Goal: Check status: Check status

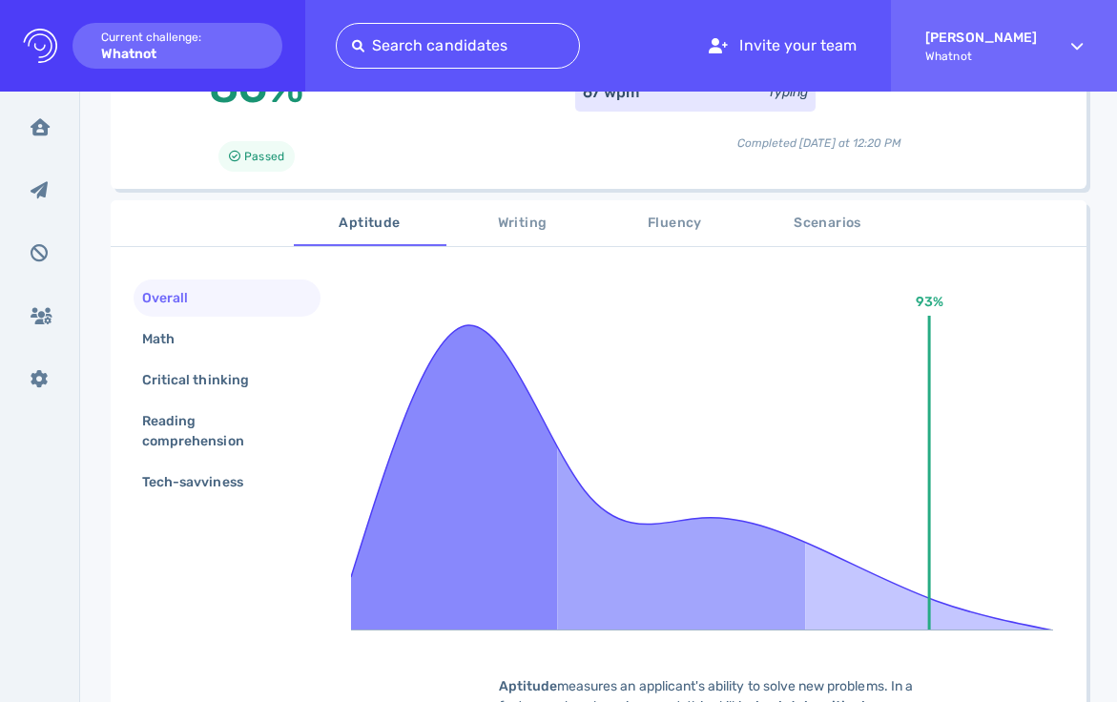
scroll to position [316, 0]
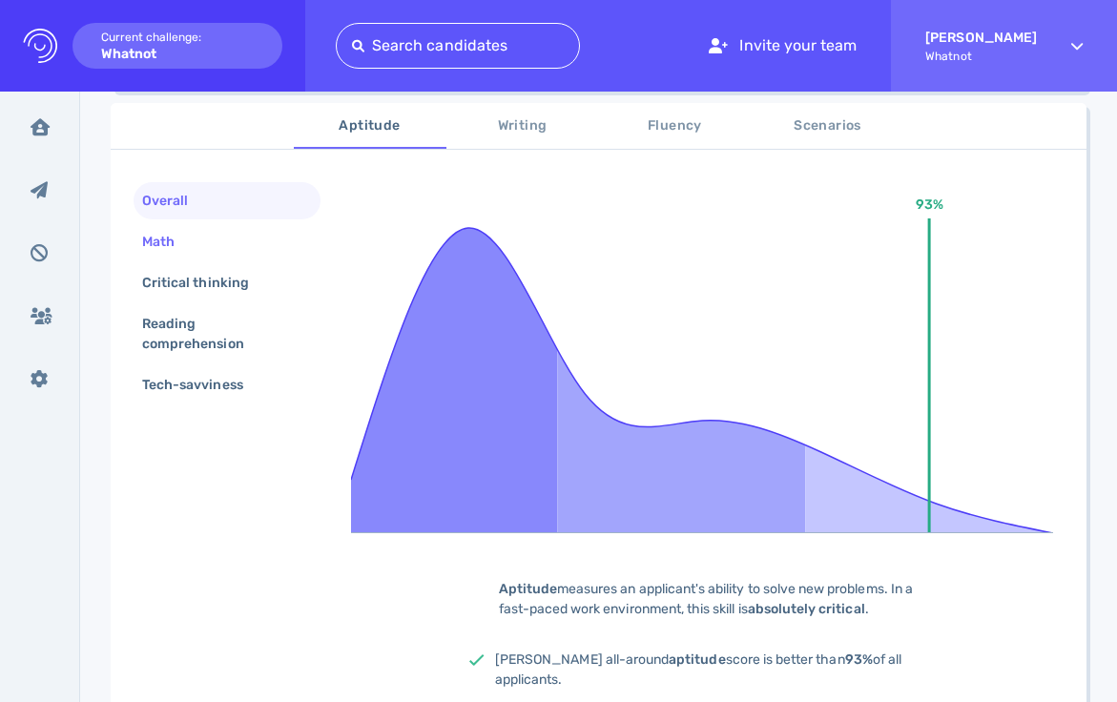
click at [162, 252] on div "Math" at bounding box center [167, 242] width 59 height 28
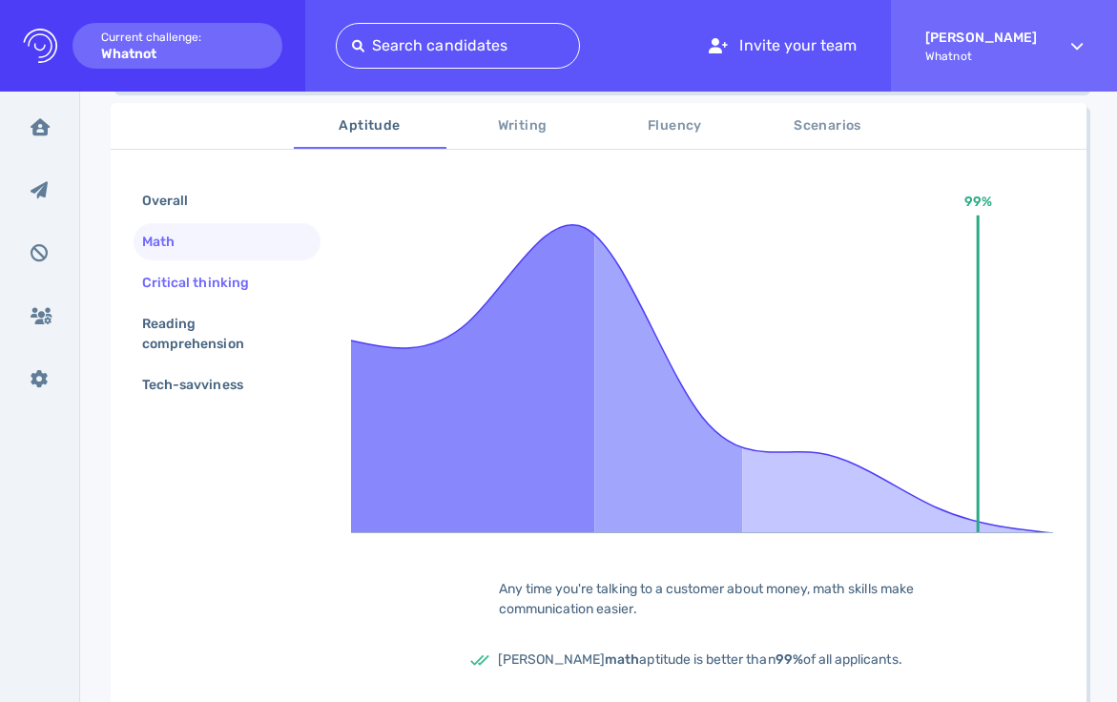
click at [262, 288] on div "Critical thinking" at bounding box center [205, 283] width 134 height 28
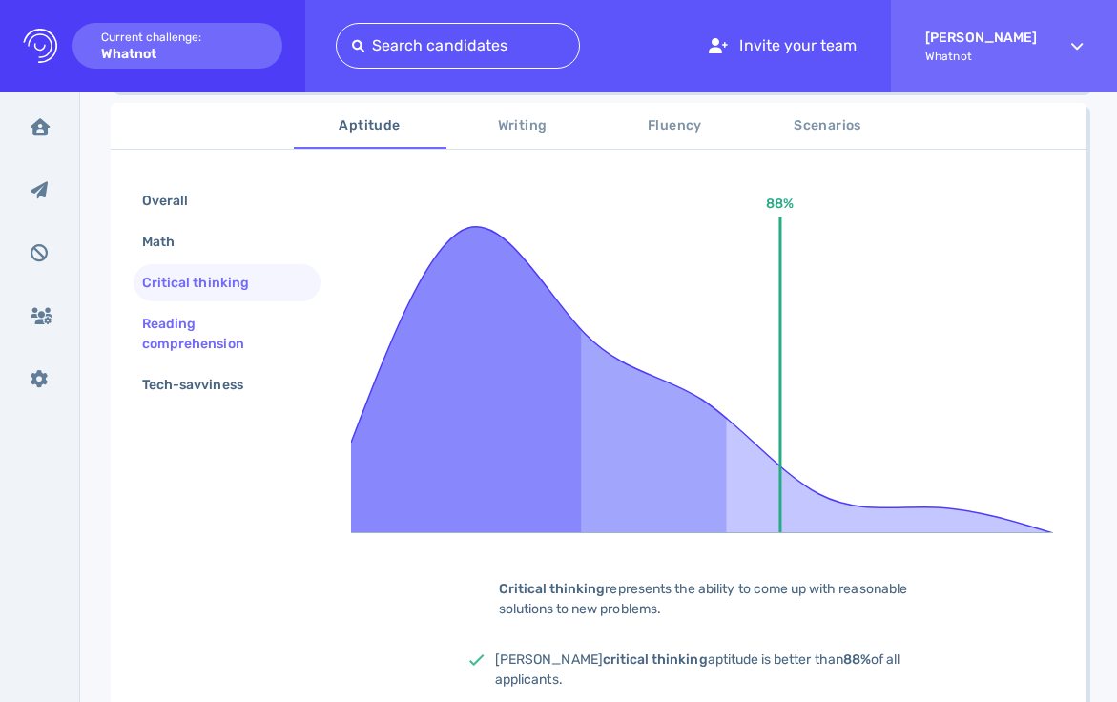
click at [221, 323] on div "Reading comprehension" at bounding box center [219, 334] width 162 height 48
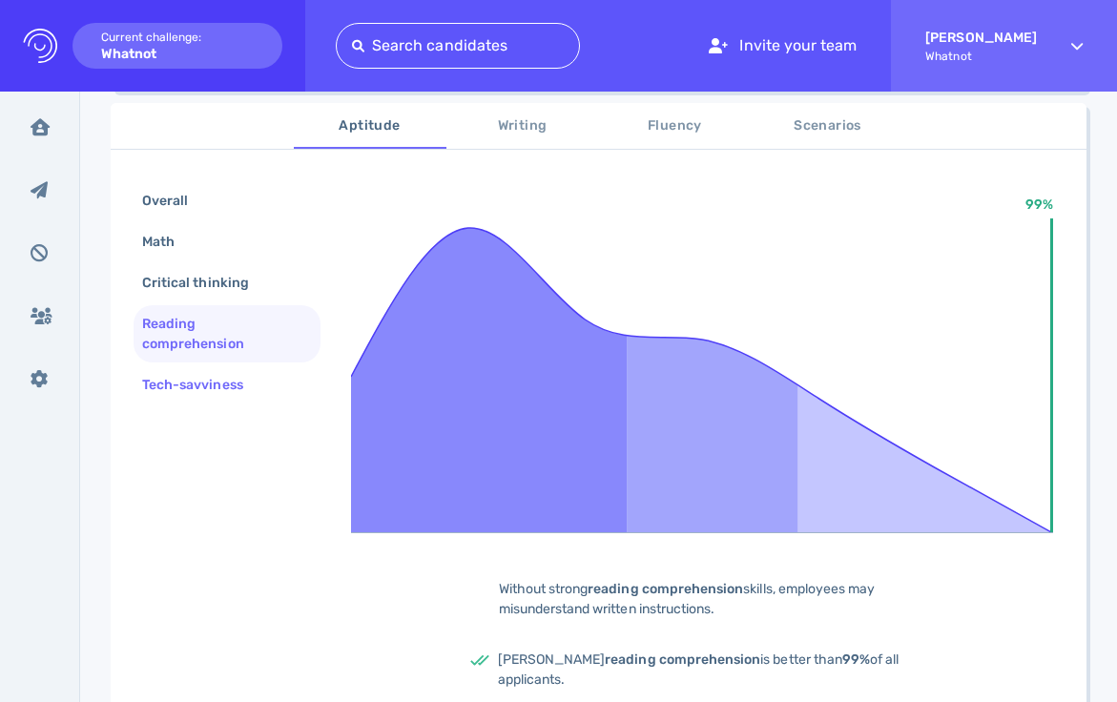
click at [214, 387] on div "Tech-savviness" at bounding box center [202, 385] width 128 height 28
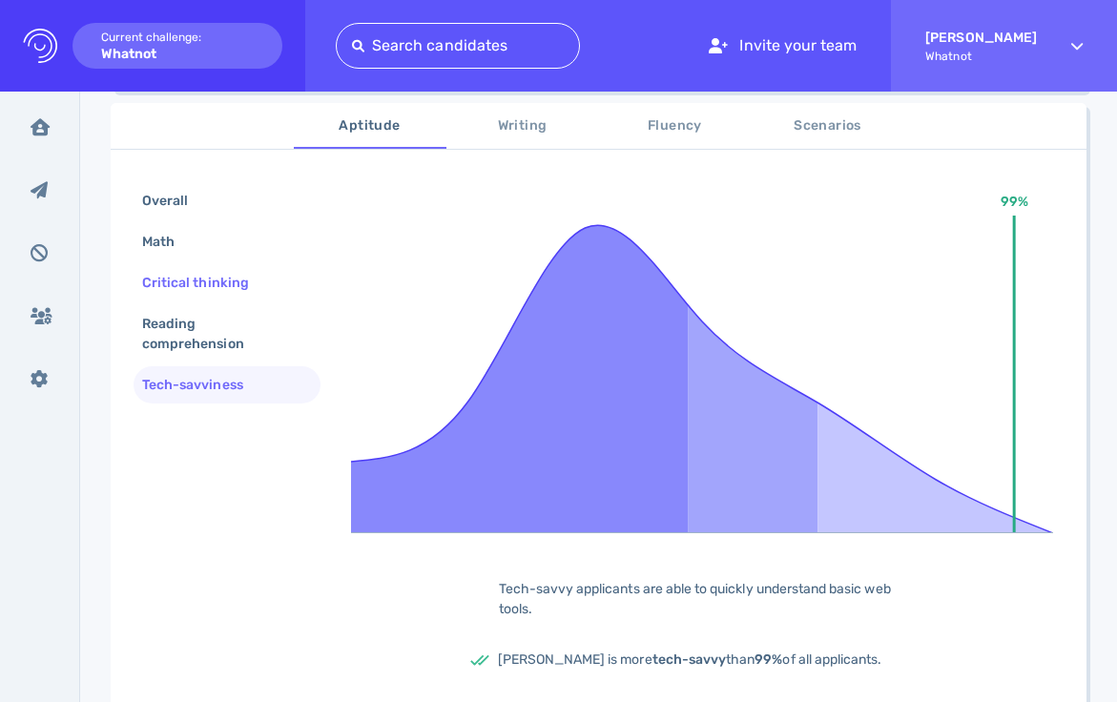
click at [185, 269] on div "Critical thinking" at bounding box center [227, 282] width 187 height 37
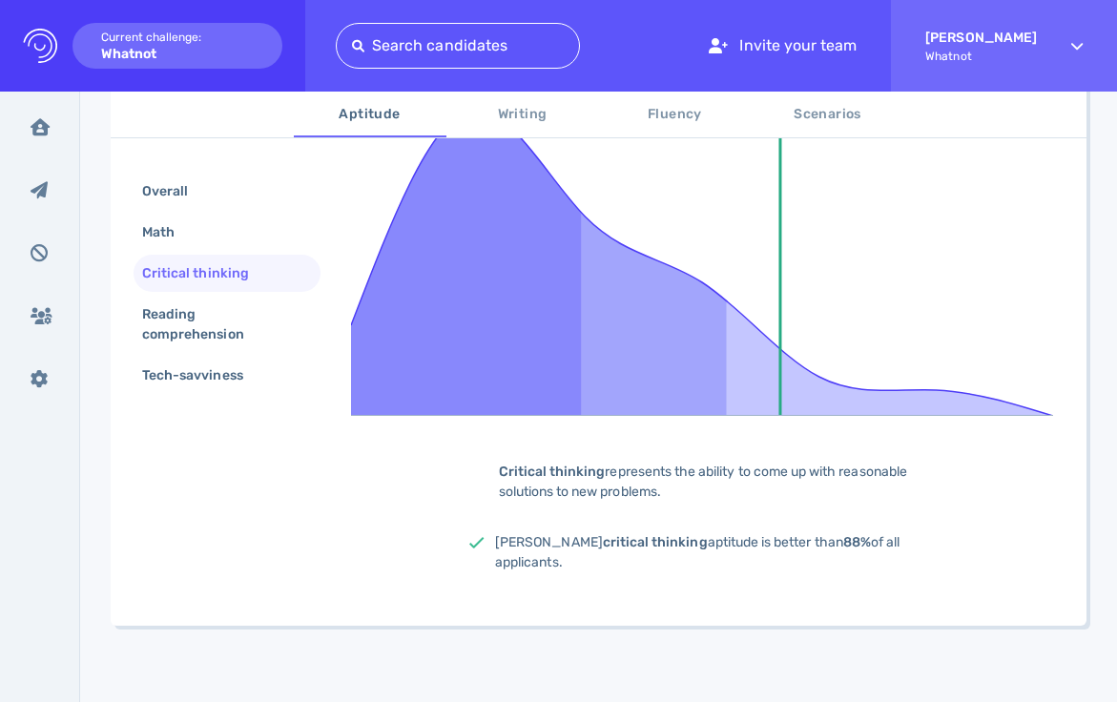
scroll to position [0, 0]
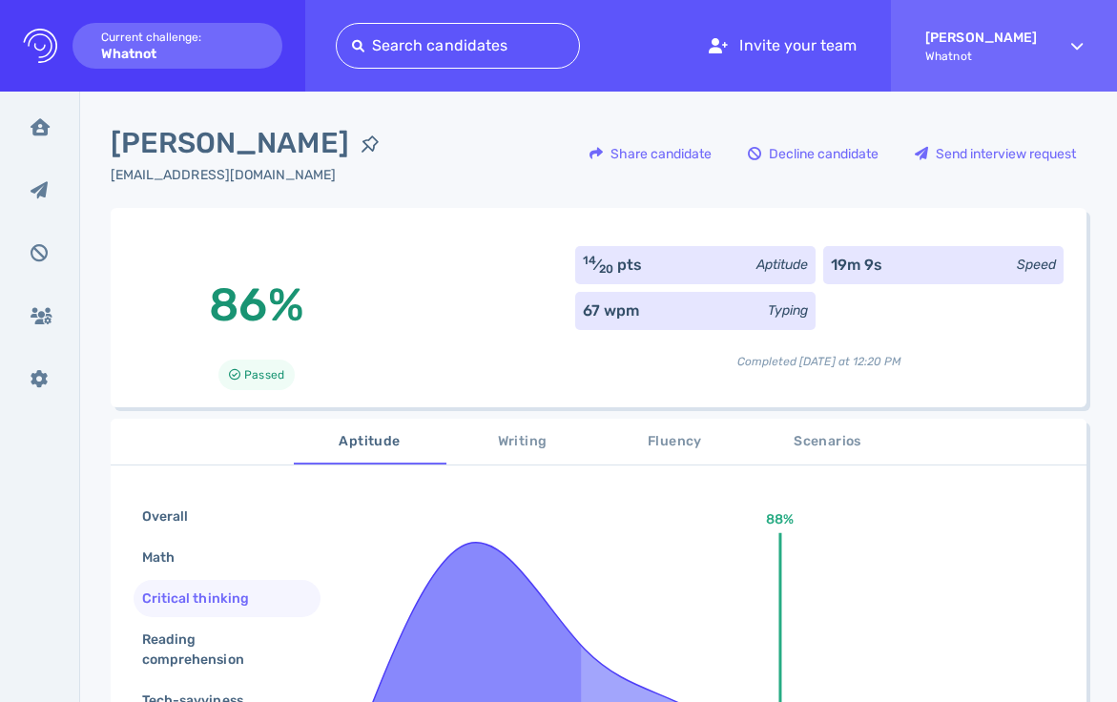
click at [507, 439] on span "Writing" at bounding box center [523, 442] width 130 height 24
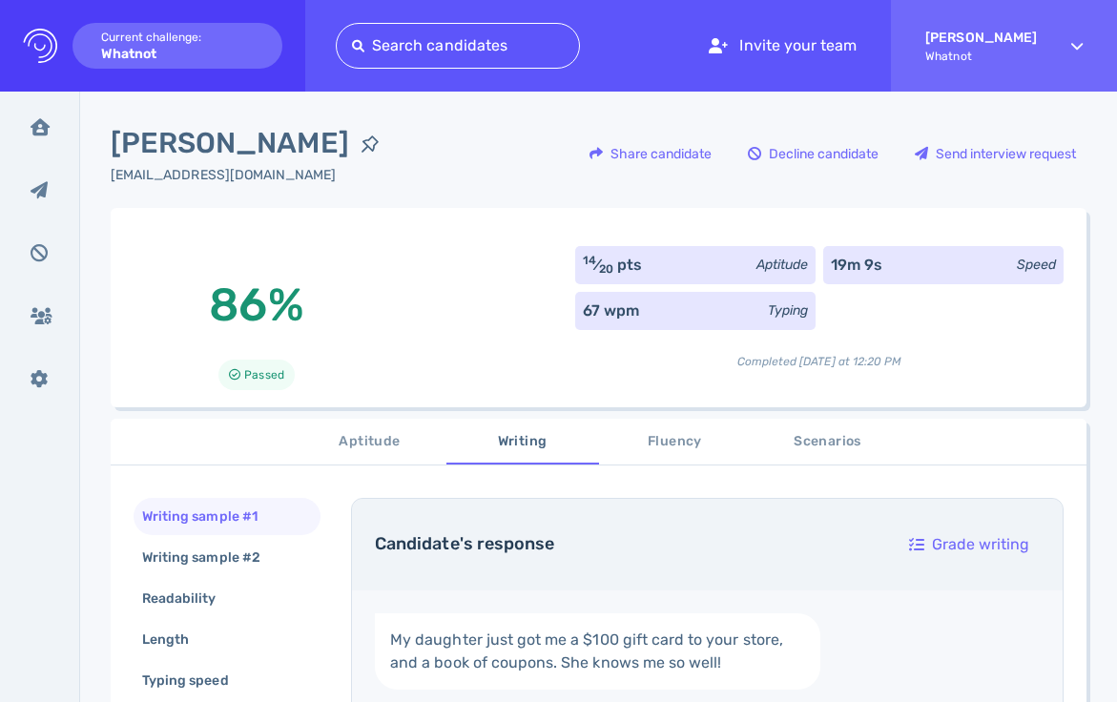
click at [647, 440] on span "Fluency" at bounding box center [675, 442] width 130 height 24
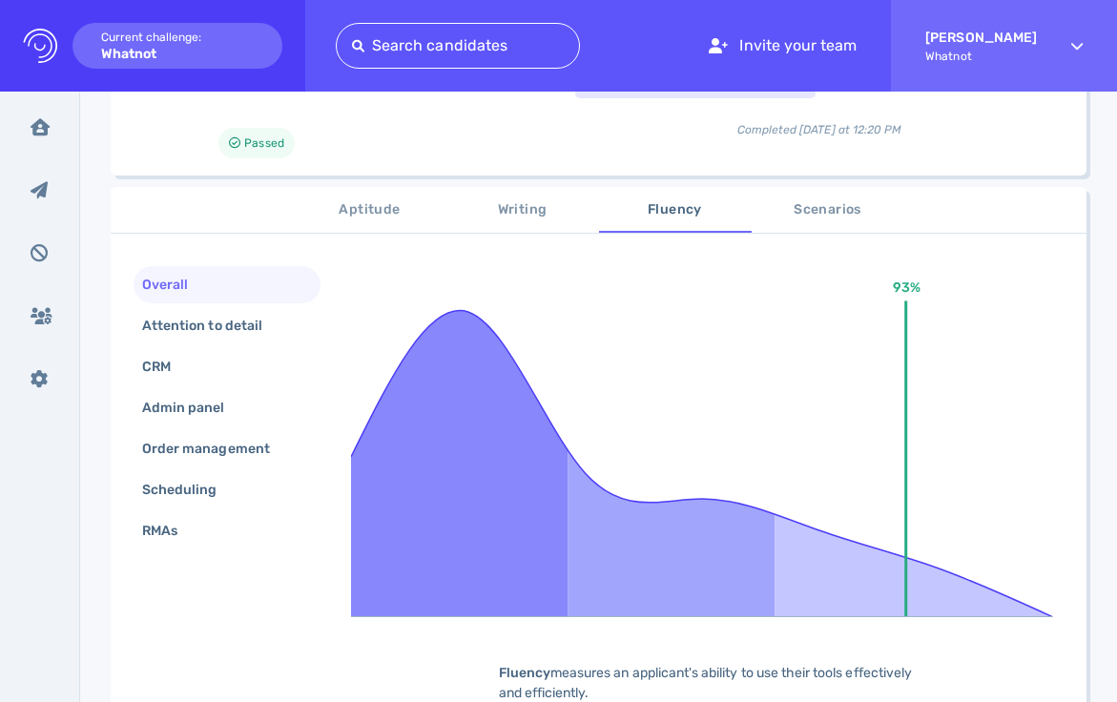
scroll to position [134, 0]
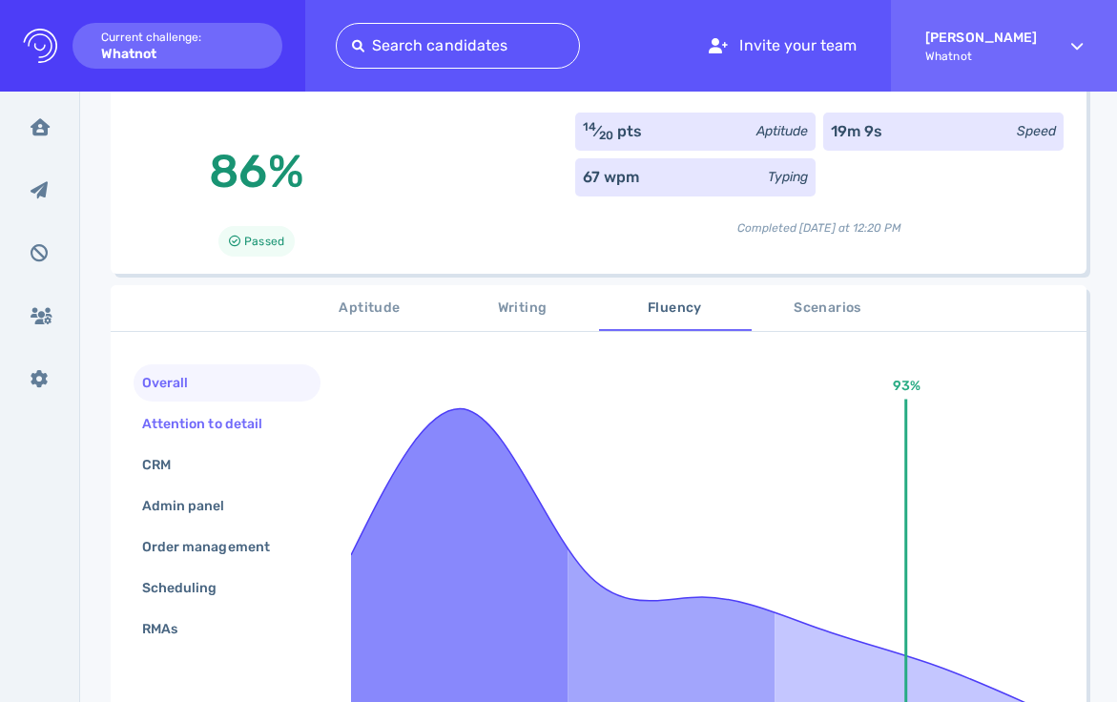
click at [258, 417] on div "Attention to detail" at bounding box center [211, 424] width 147 height 28
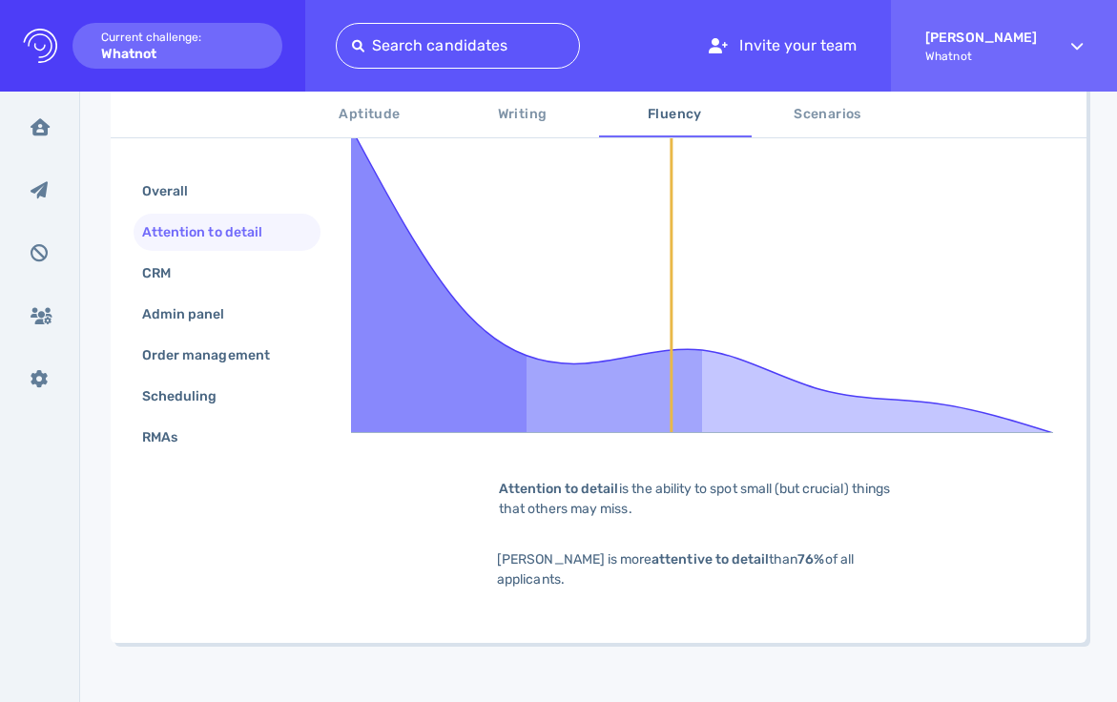
scroll to position [185, 0]
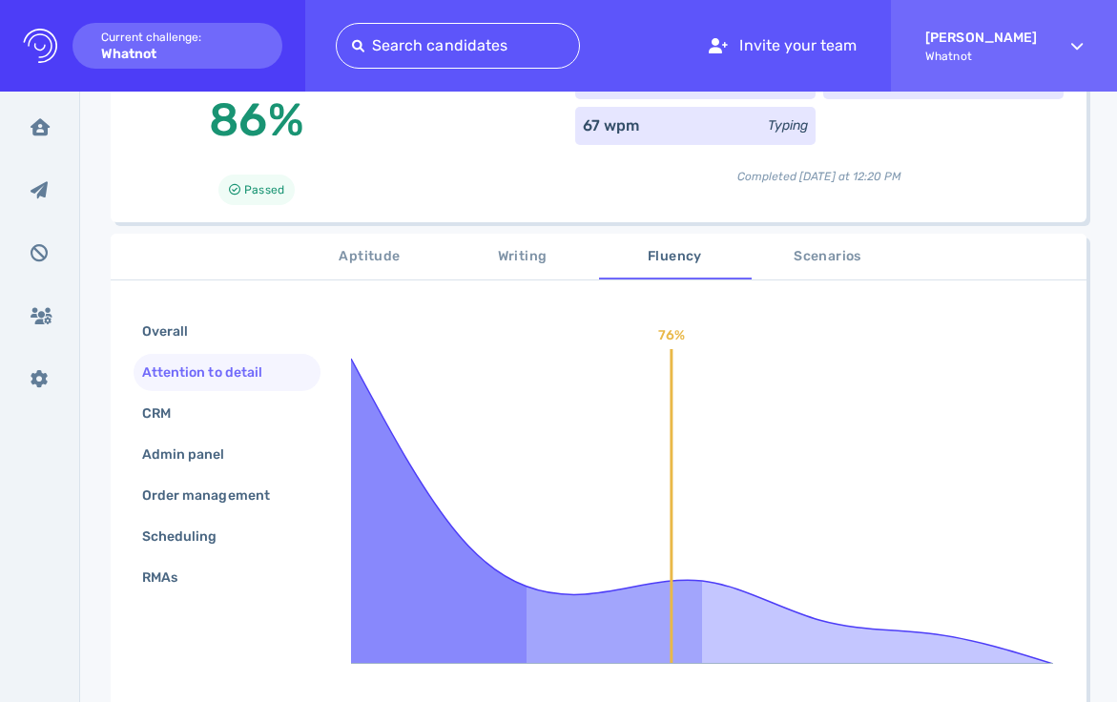
click at [781, 279] on button "Scenarios" at bounding box center [828, 257] width 153 height 46
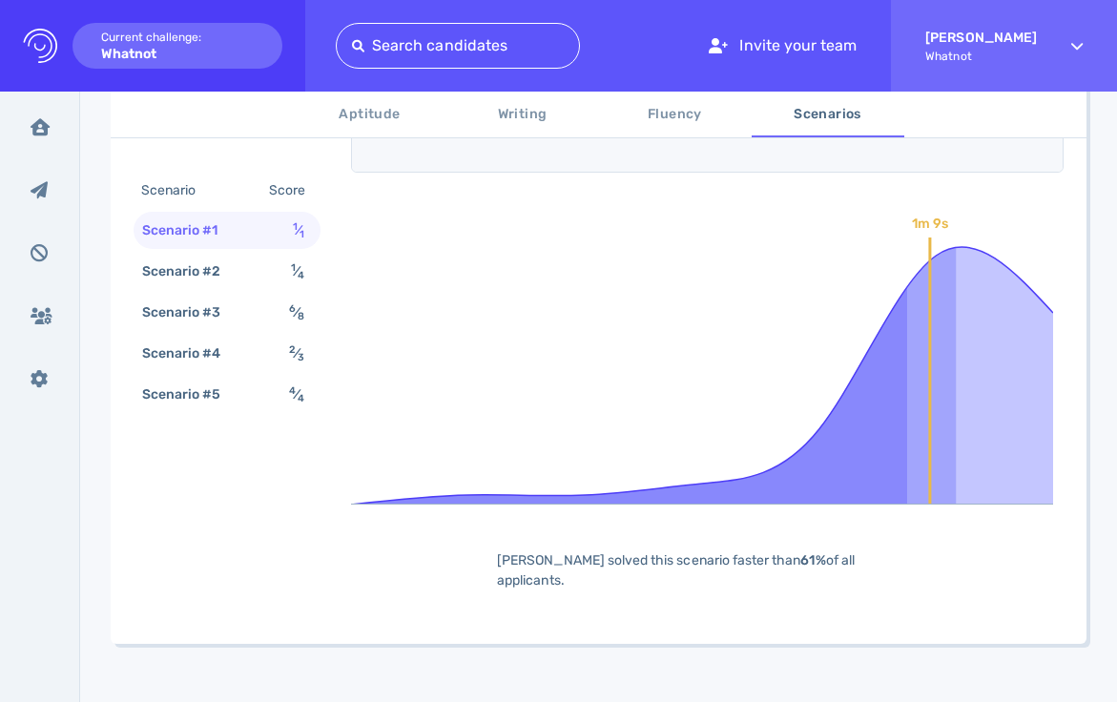
scroll to position [515, 0]
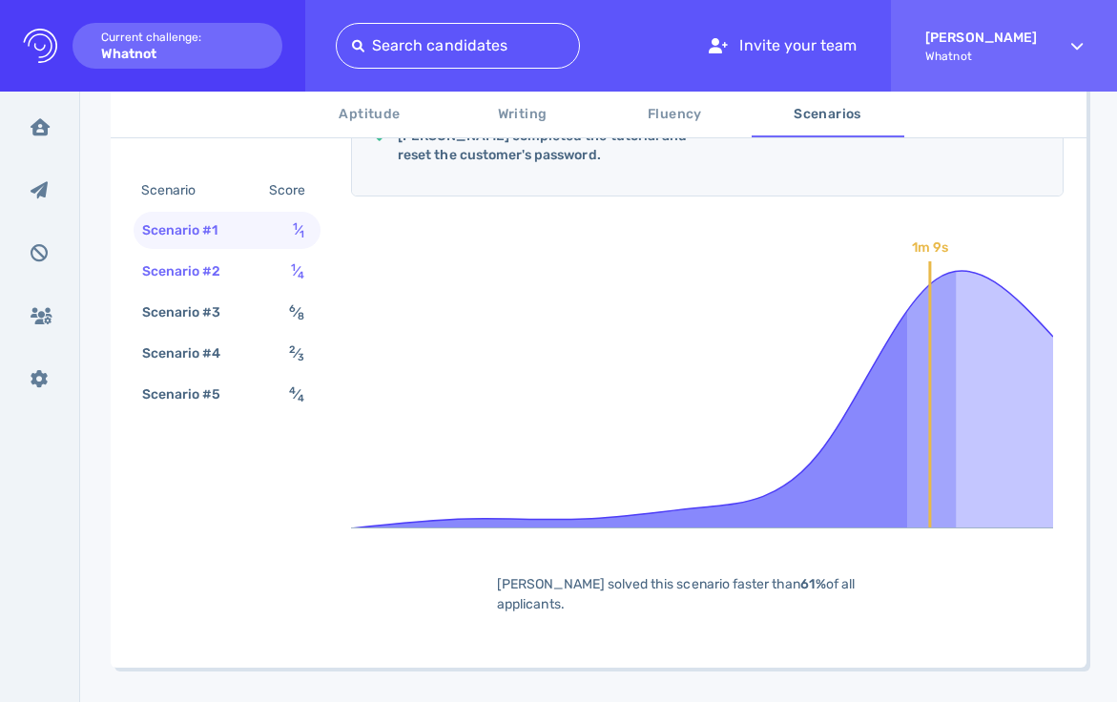
click at [265, 267] on div "Scenario #2 1 ⁄ 4" at bounding box center [227, 271] width 187 height 37
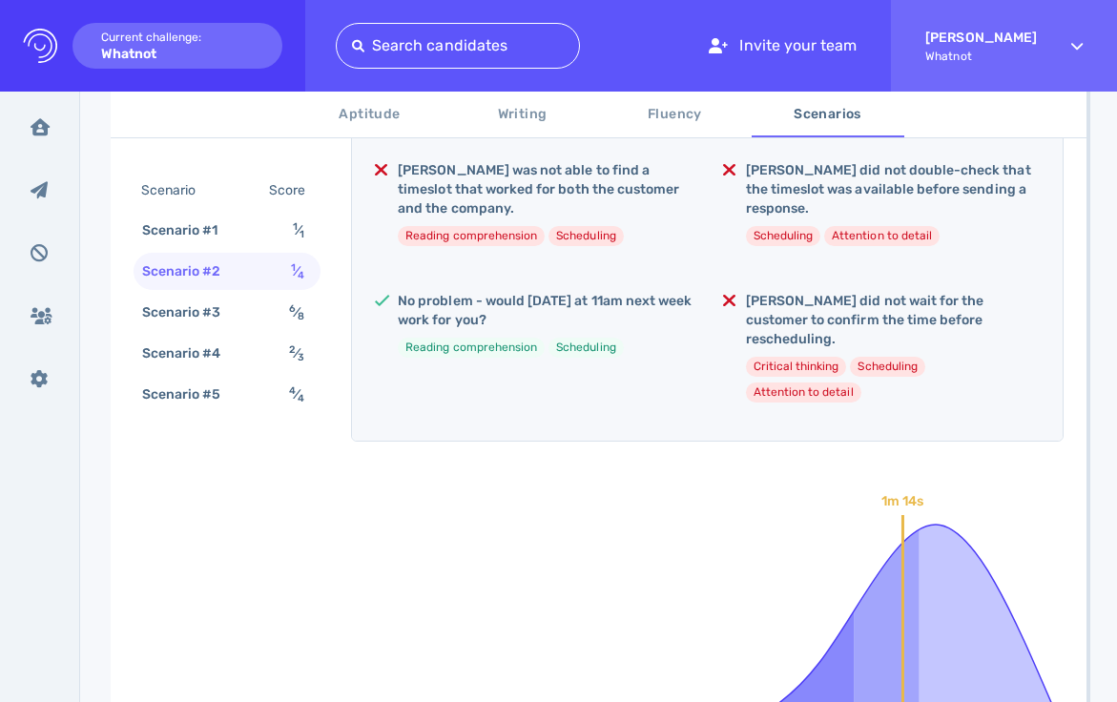
scroll to position [437, 0]
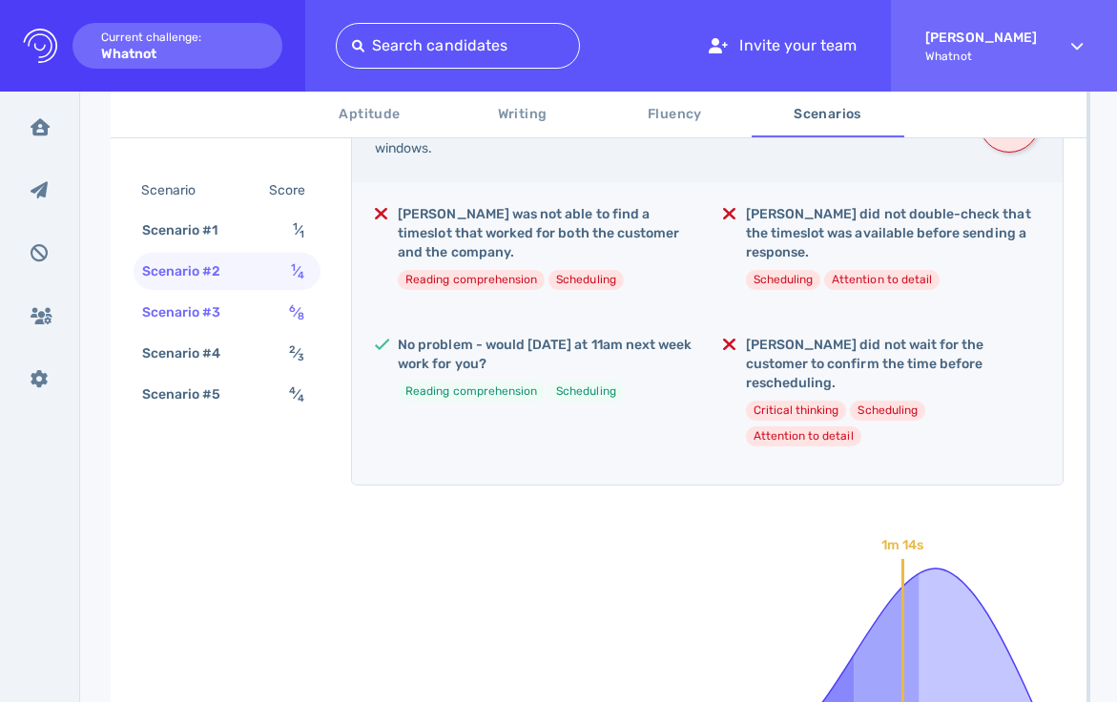
click at [251, 309] on div "Scenario #3 6 ⁄ 8" at bounding box center [227, 312] width 187 height 37
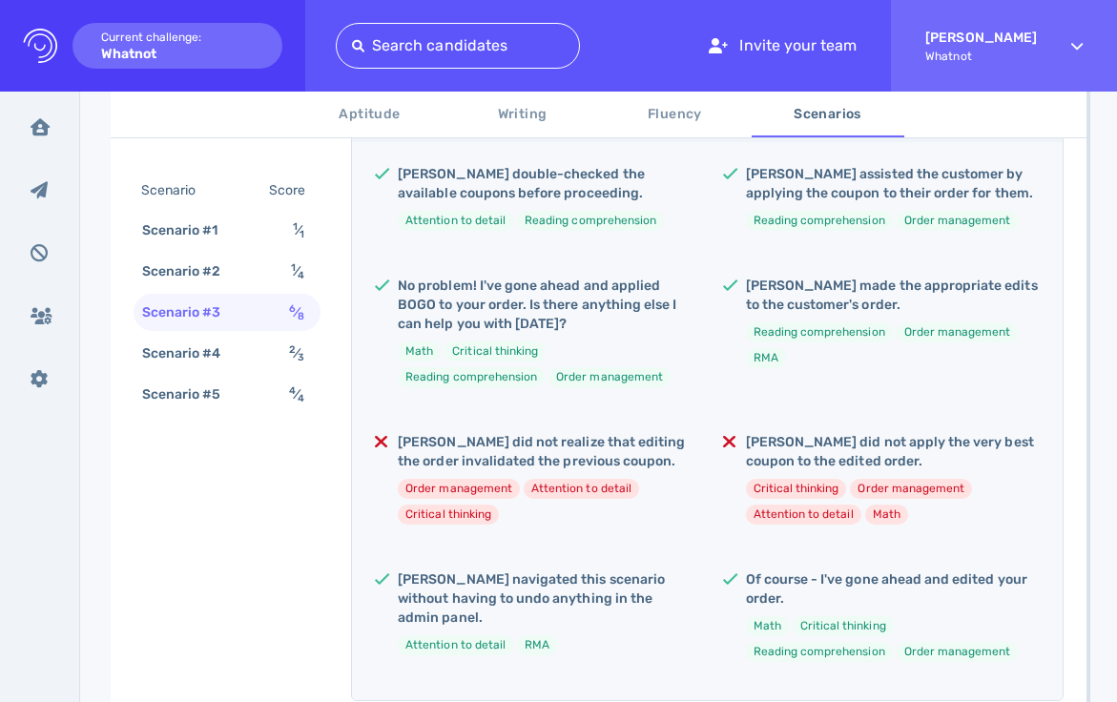
scroll to position [555, 0]
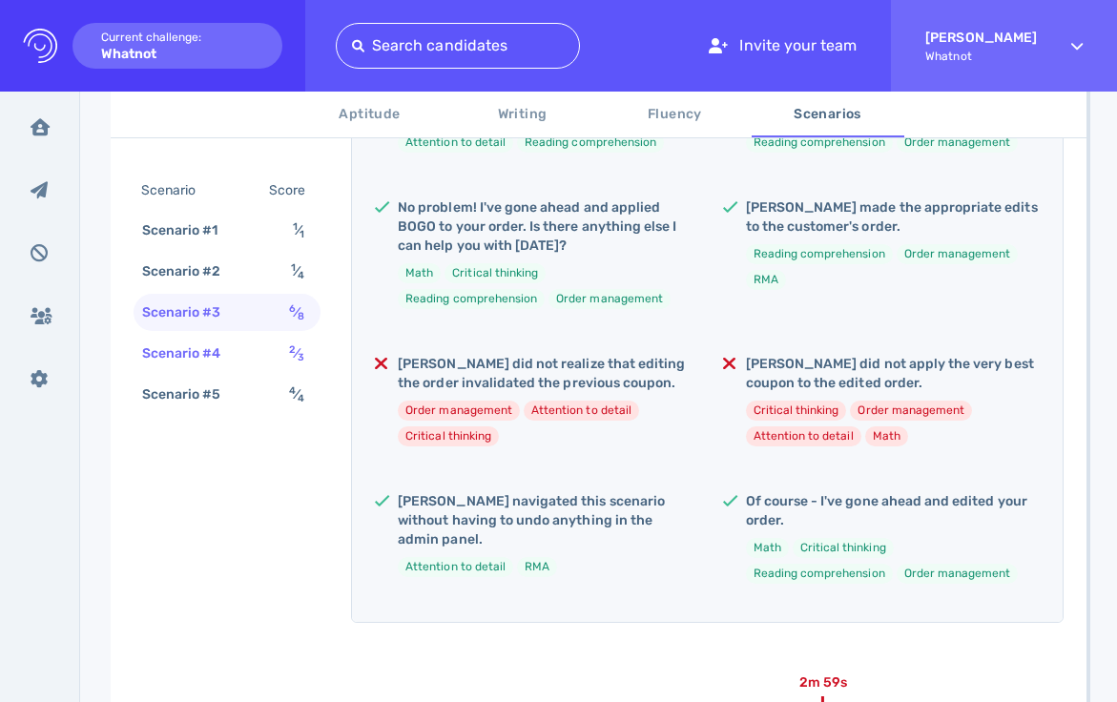
click at [250, 359] on div "Scenario #4 2 ⁄ 3" at bounding box center [227, 353] width 187 height 37
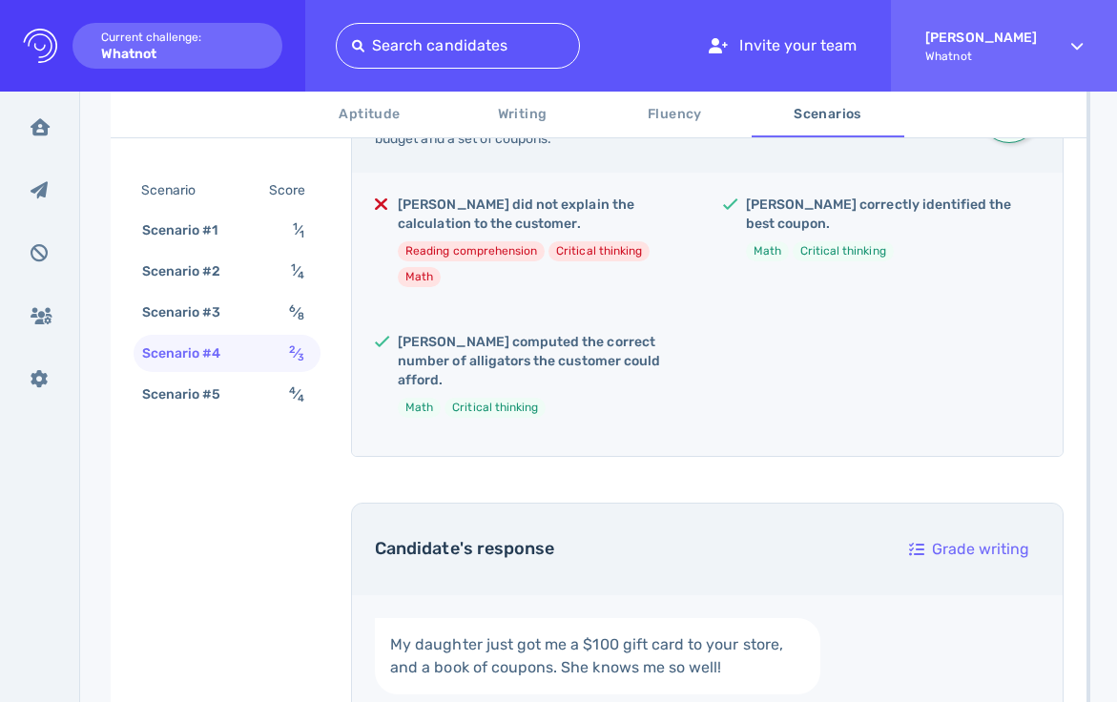
scroll to position [250, 0]
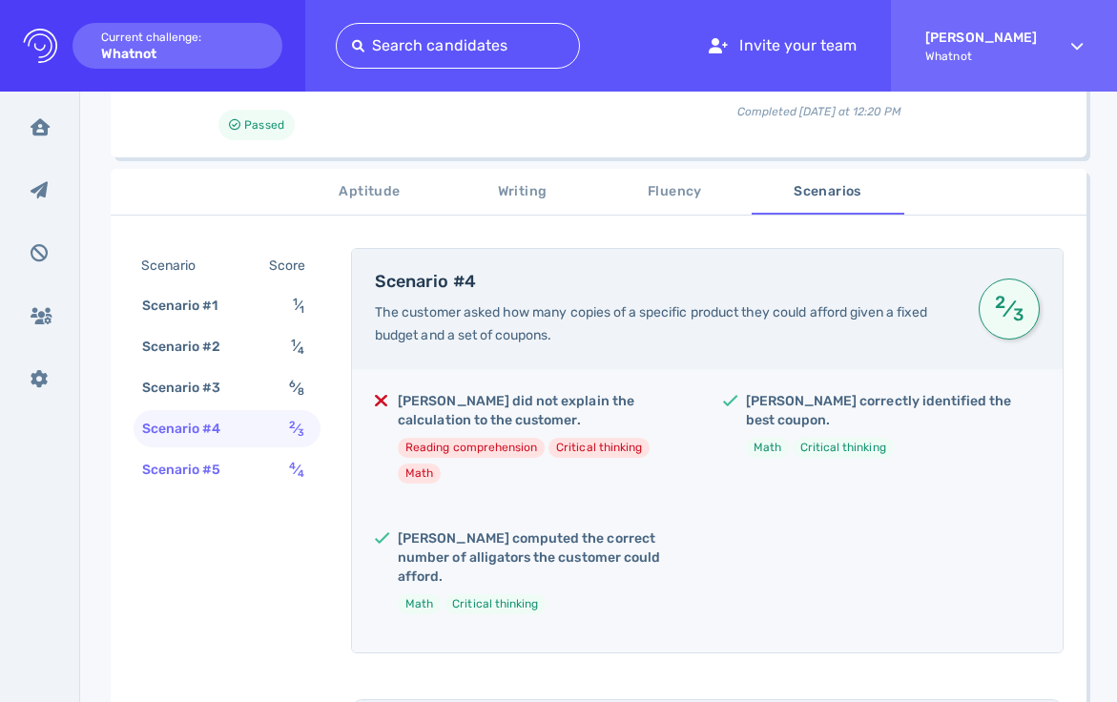
click at [243, 467] on div "Scenario #5" at bounding box center [191, 470] width 106 height 28
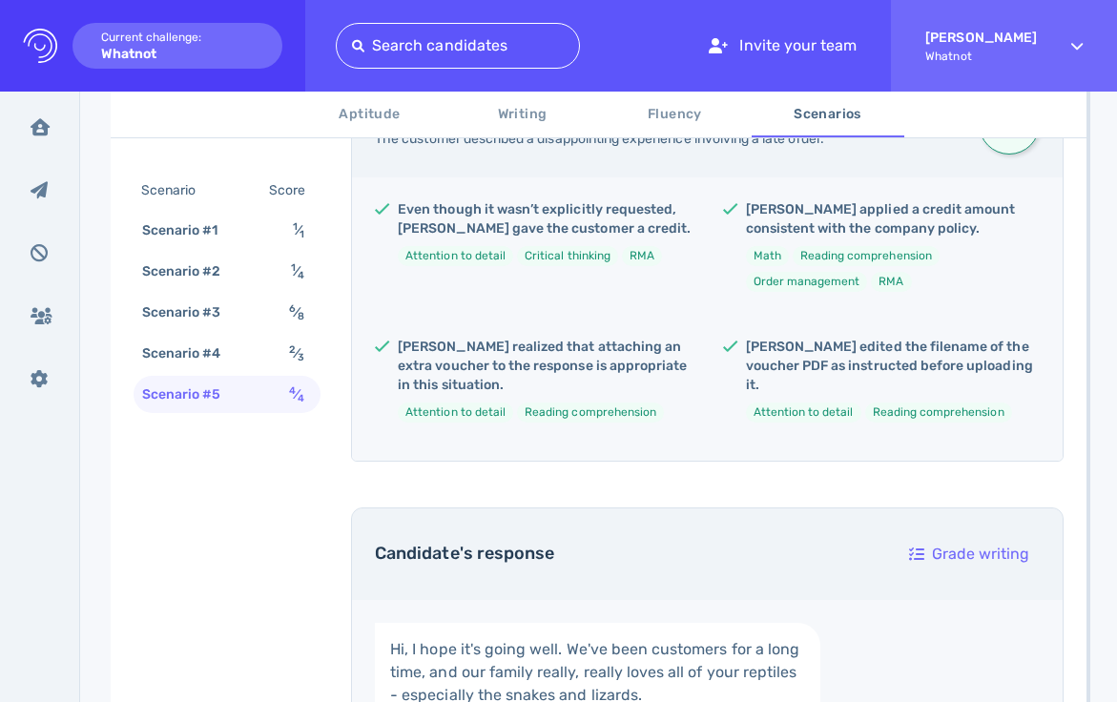
scroll to position [196, 0]
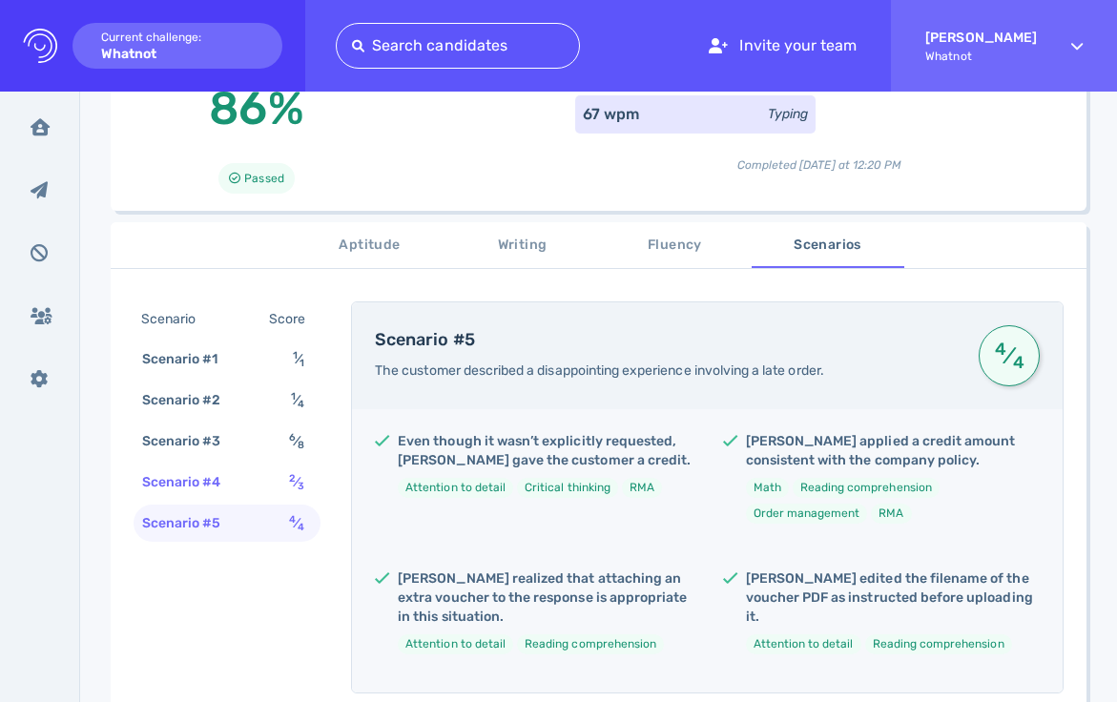
click at [240, 494] on div "Scenario #4" at bounding box center [191, 482] width 106 height 28
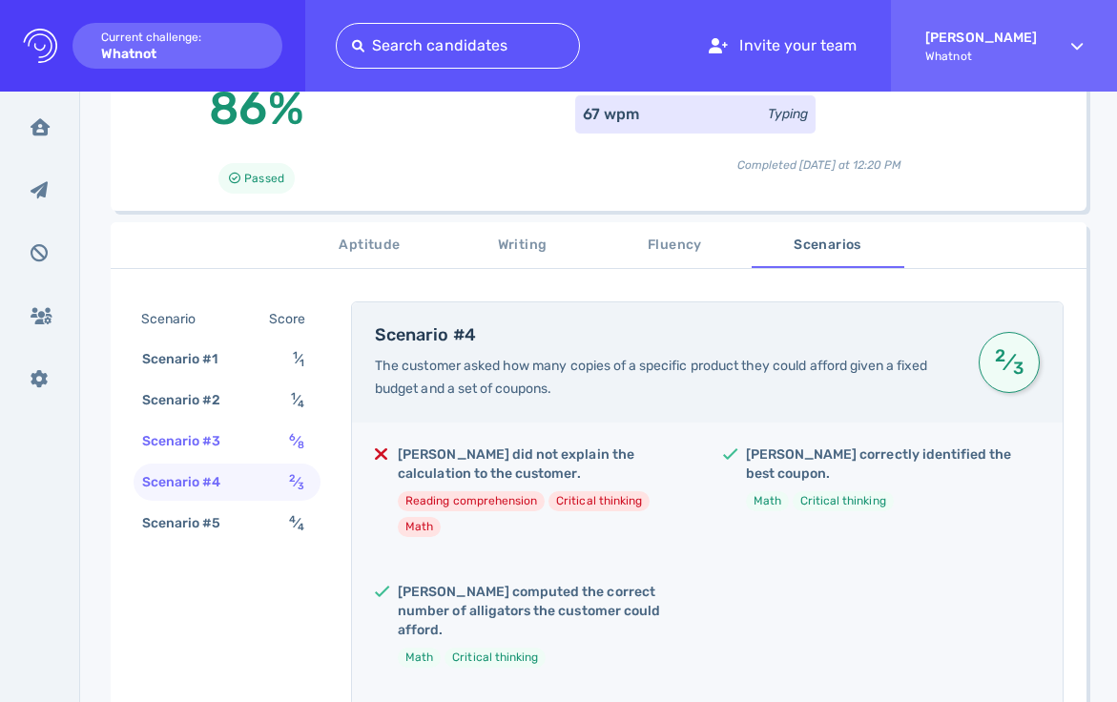
click at [221, 449] on div "Scenario #3" at bounding box center [191, 441] width 106 height 28
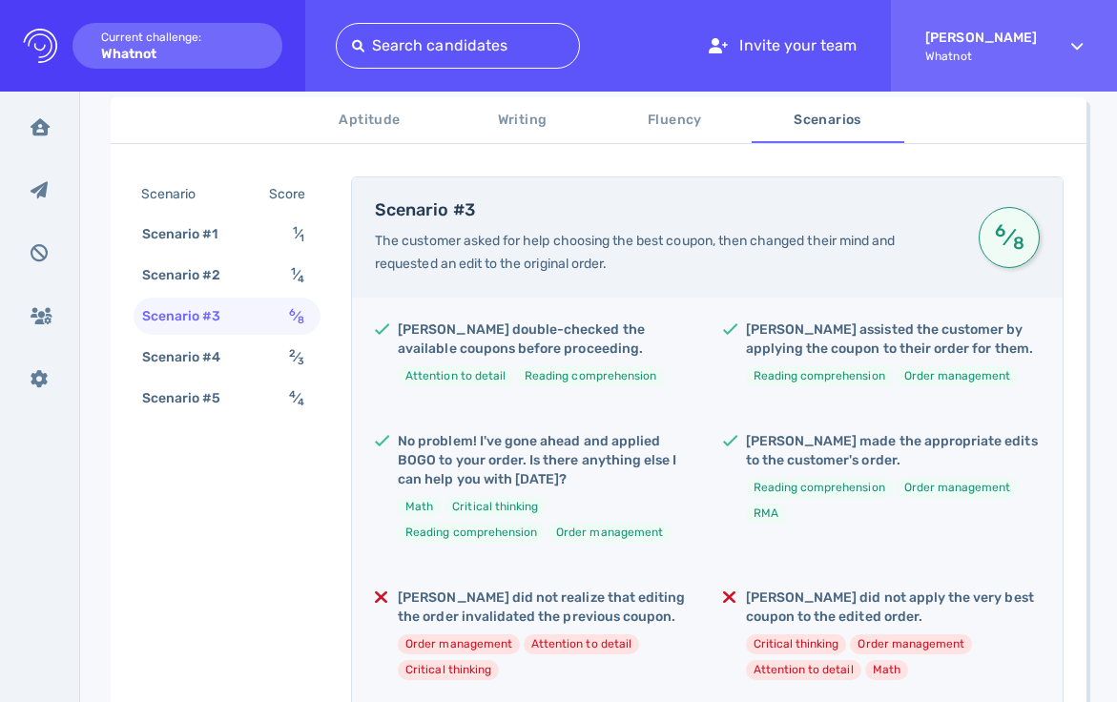
scroll to position [367, 0]
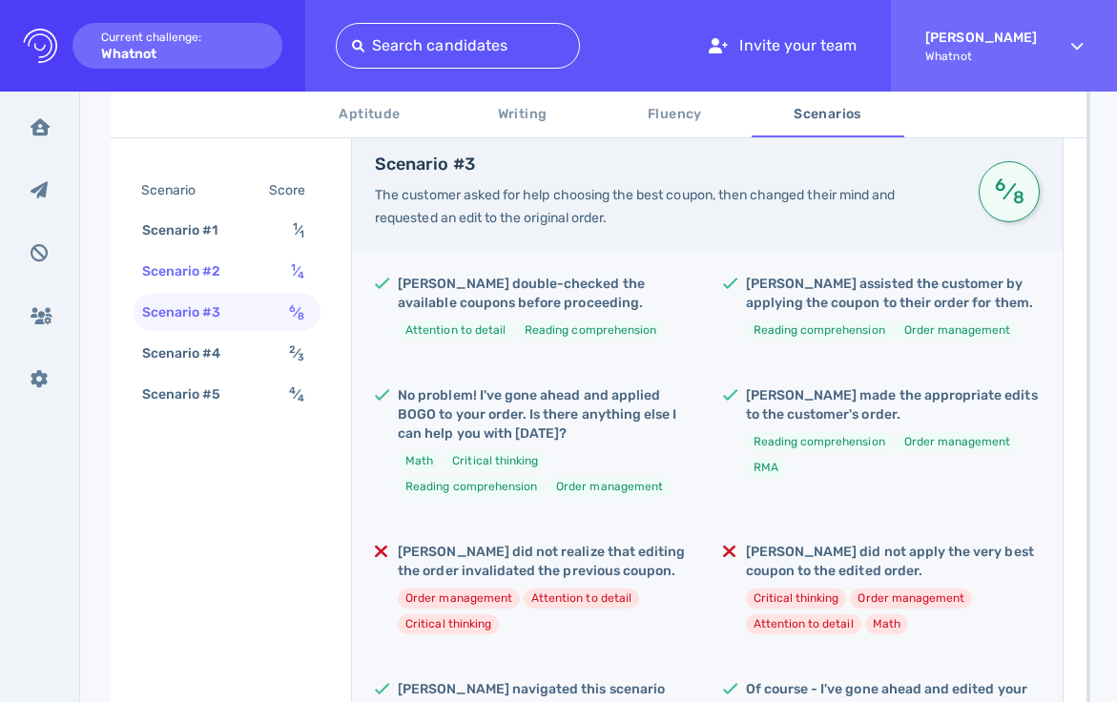
click at [239, 273] on div "Scenario #2" at bounding box center [191, 272] width 106 height 28
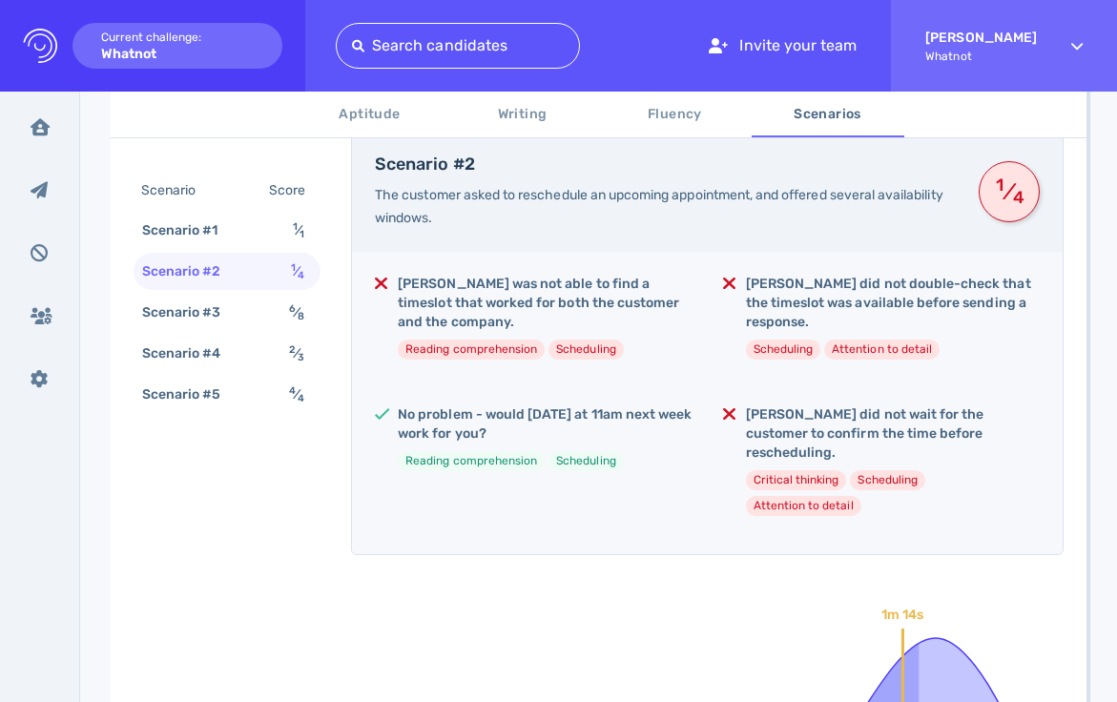
scroll to position [258, 0]
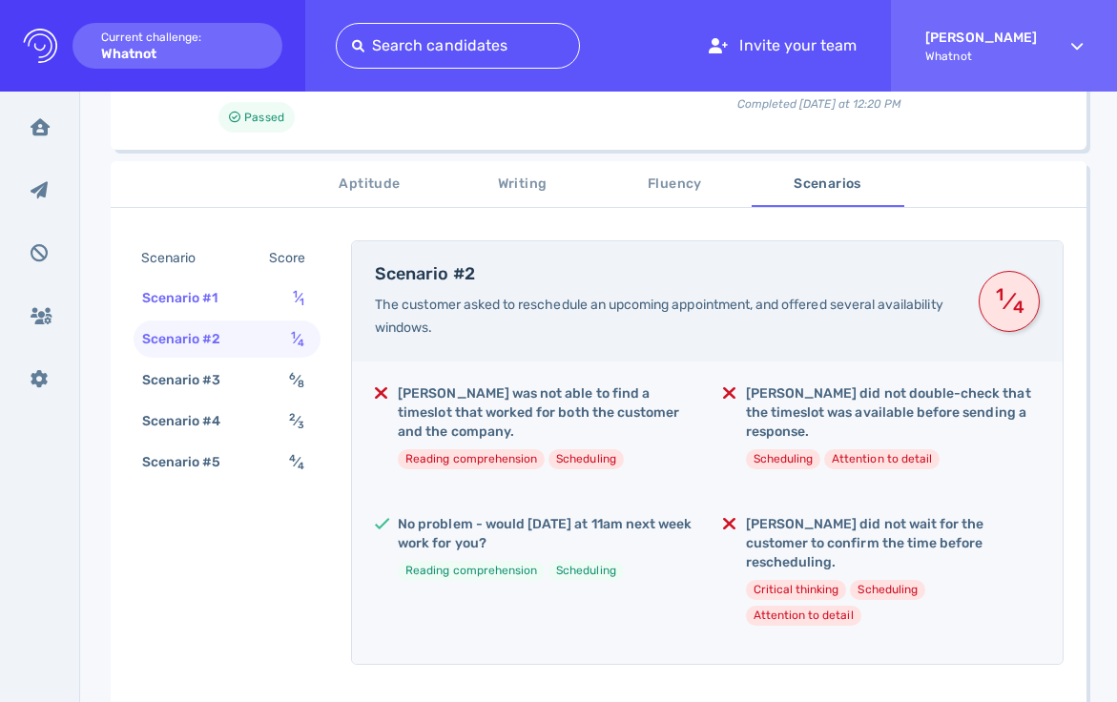
click at [239, 290] on div "Scenario #1" at bounding box center [189, 298] width 103 height 28
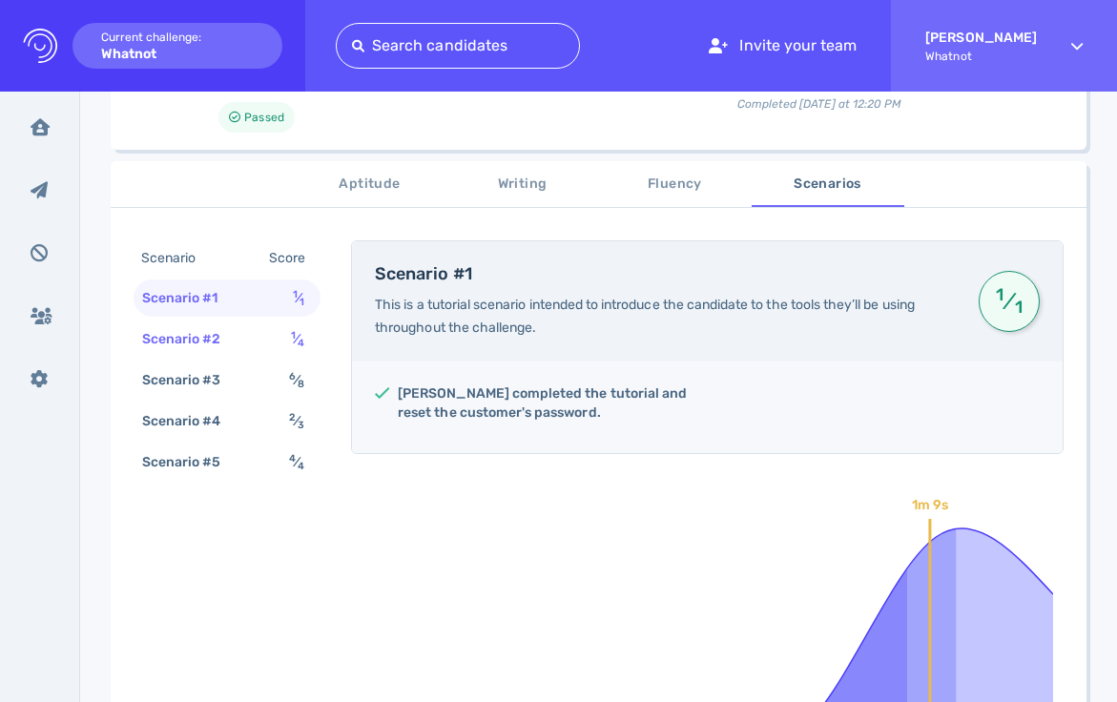
click at [238, 323] on div "Scenario #2 1 ⁄ 4" at bounding box center [227, 338] width 187 height 37
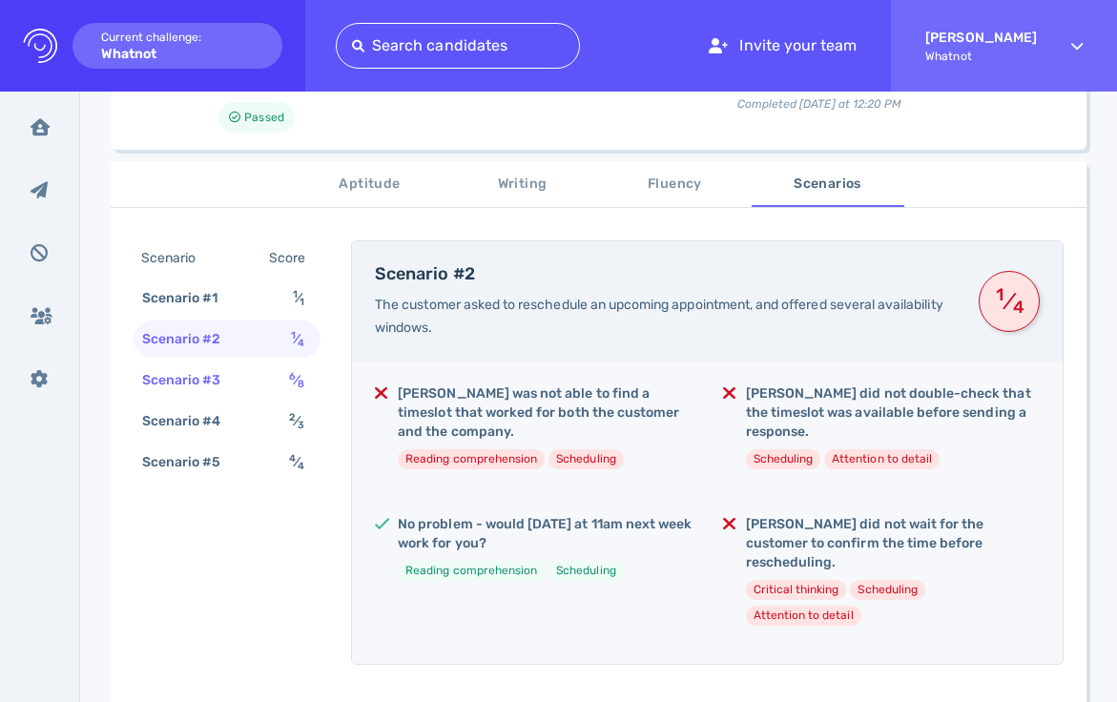
click at [267, 375] on div "Scenario #3 6 ⁄ 8" at bounding box center [227, 379] width 187 height 37
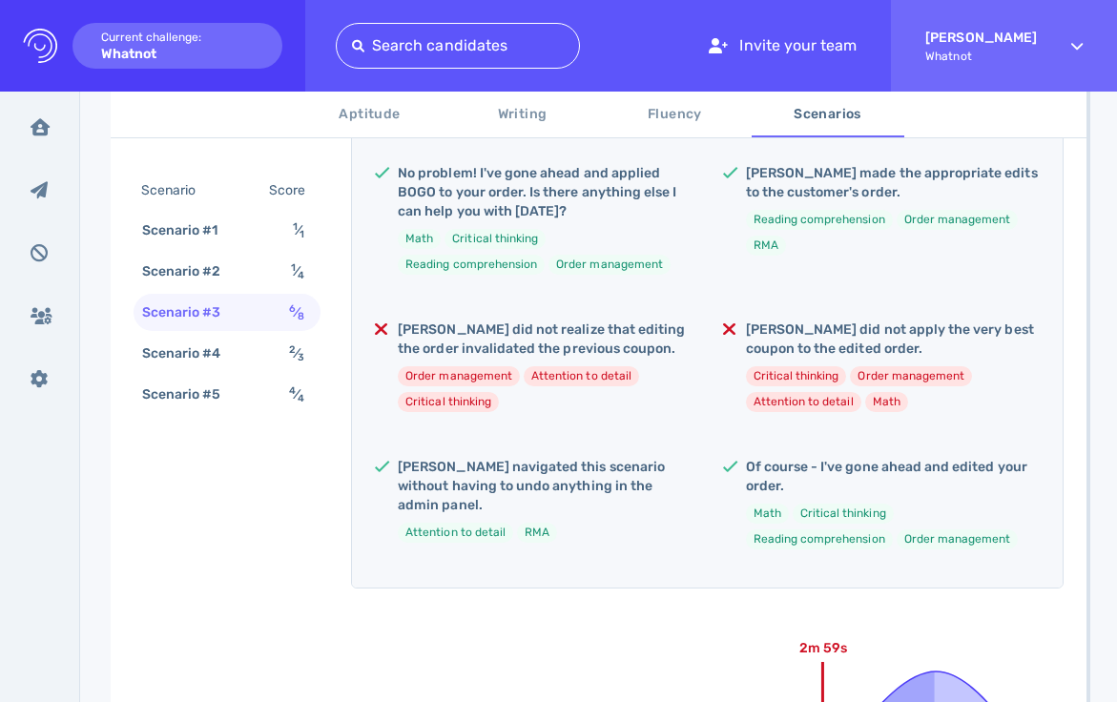
scroll to position [393, 0]
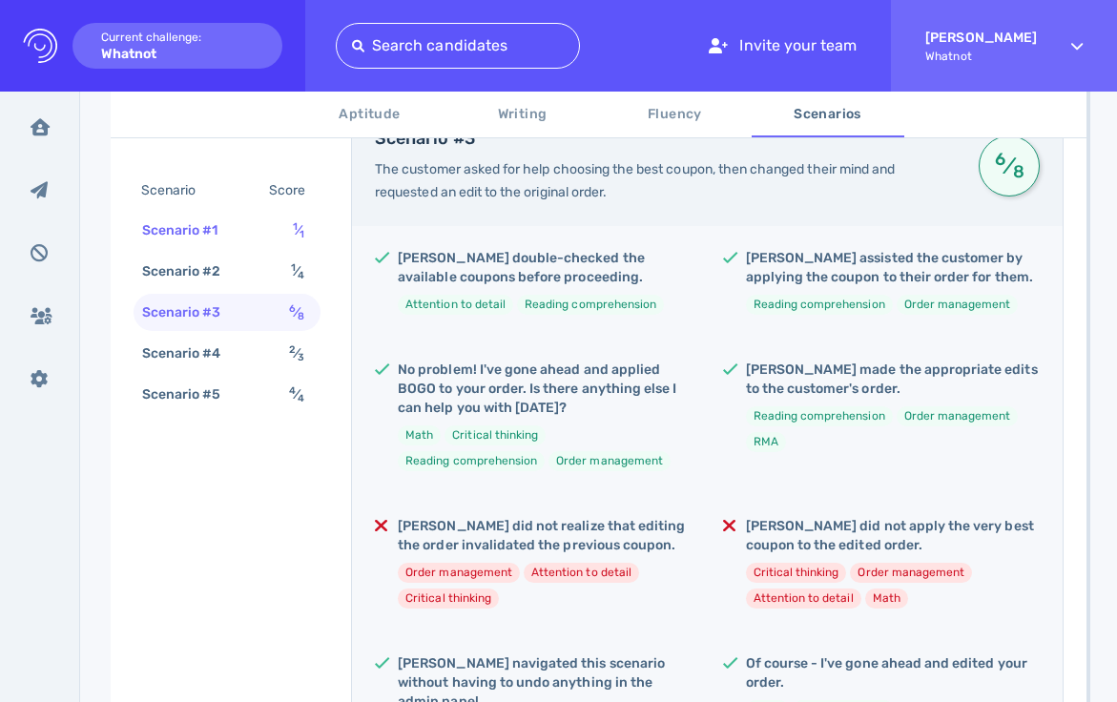
click at [270, 234] on div "Scenario #1 1 ⁄ 1" at bounding box center [227, 230] width 187 height 37
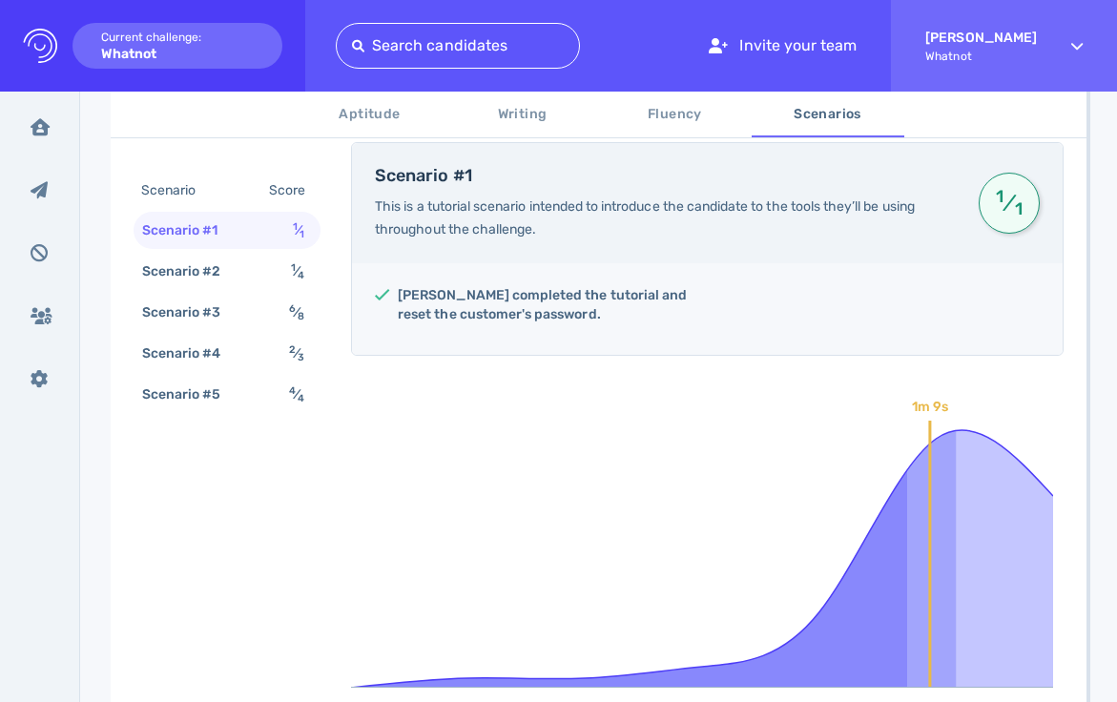
scroll to position [176, 0]
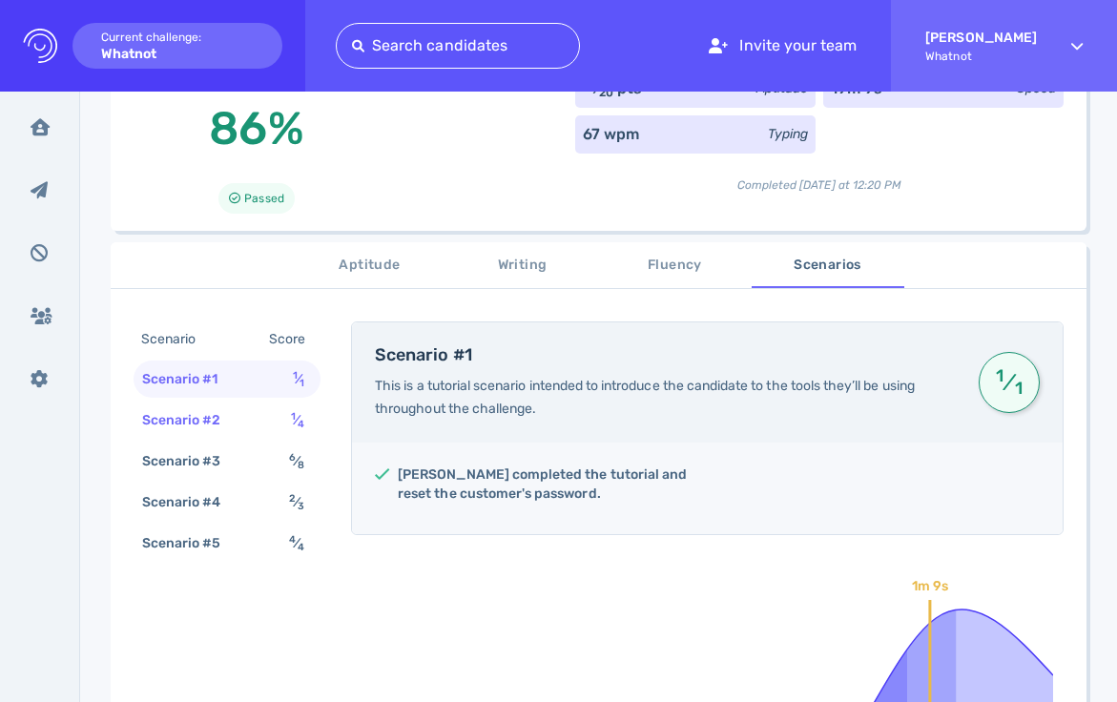
click at [227, 423] on div "Scenario #2" at bounding box center [191, 420] width 106 height 28
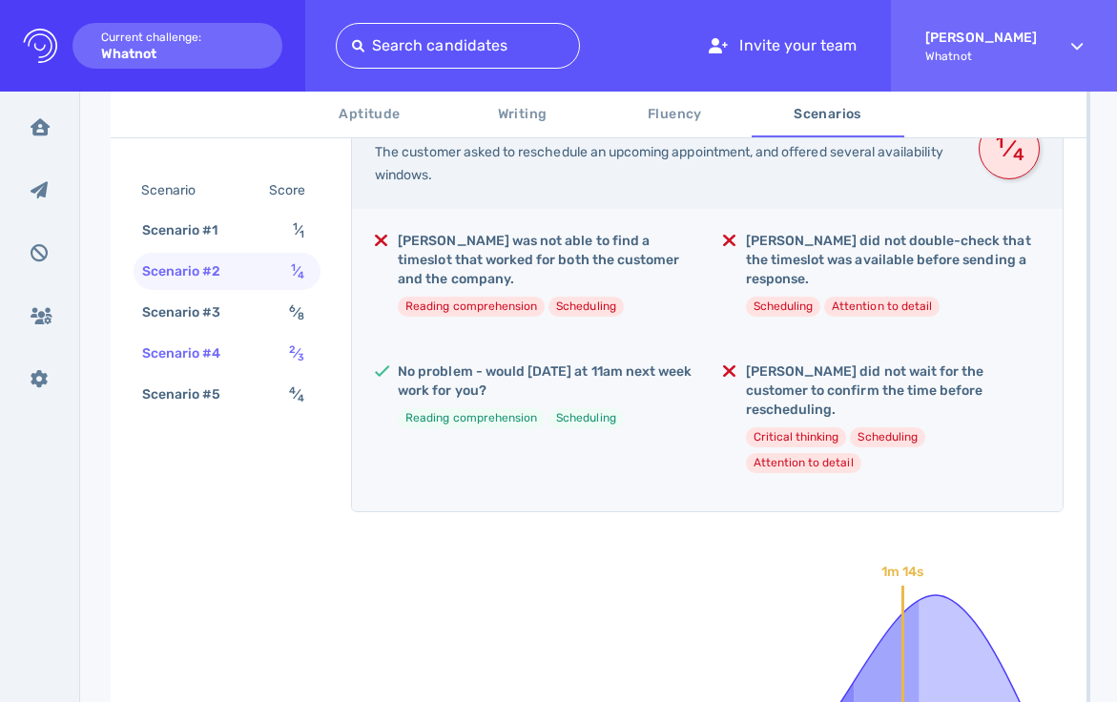
scroll to position [607, 0]
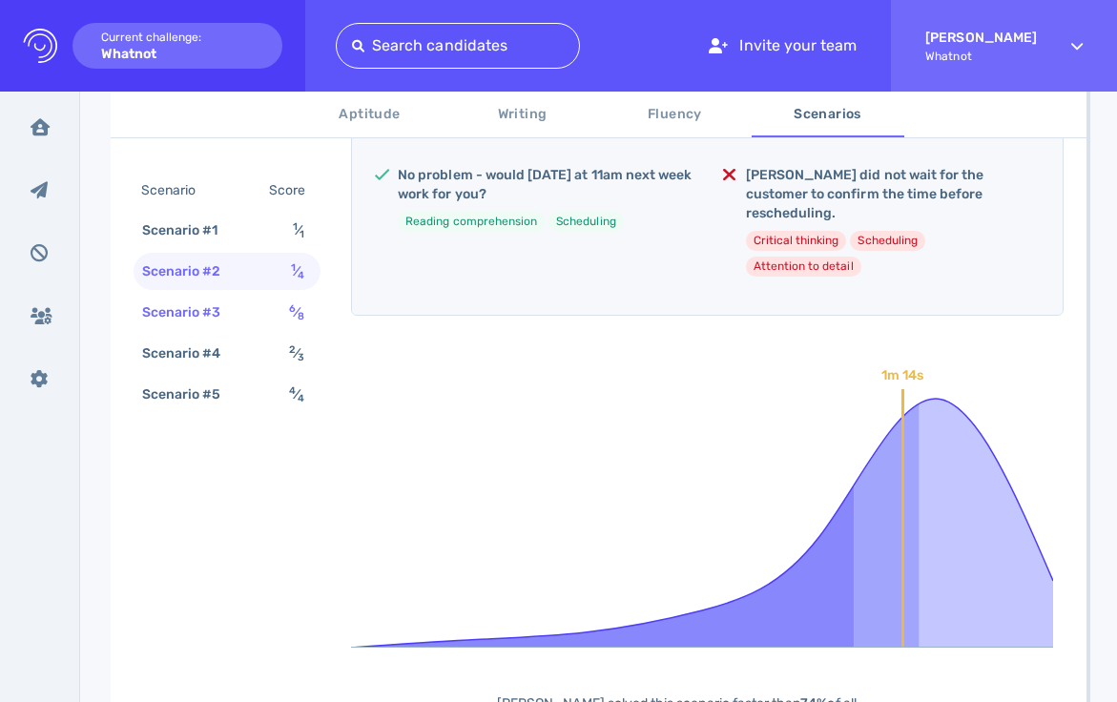
click at [211, 316] on div "Scenario #3" at bounding box center [191, 313] width 106 height 28
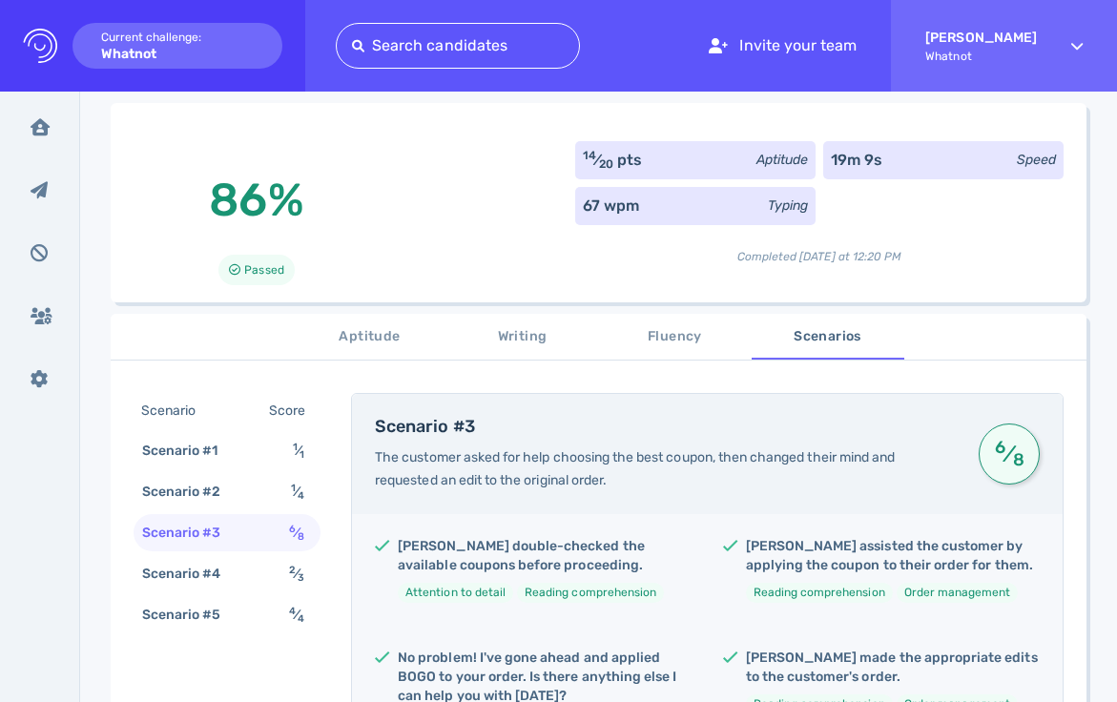
scroll to position [508, 0]
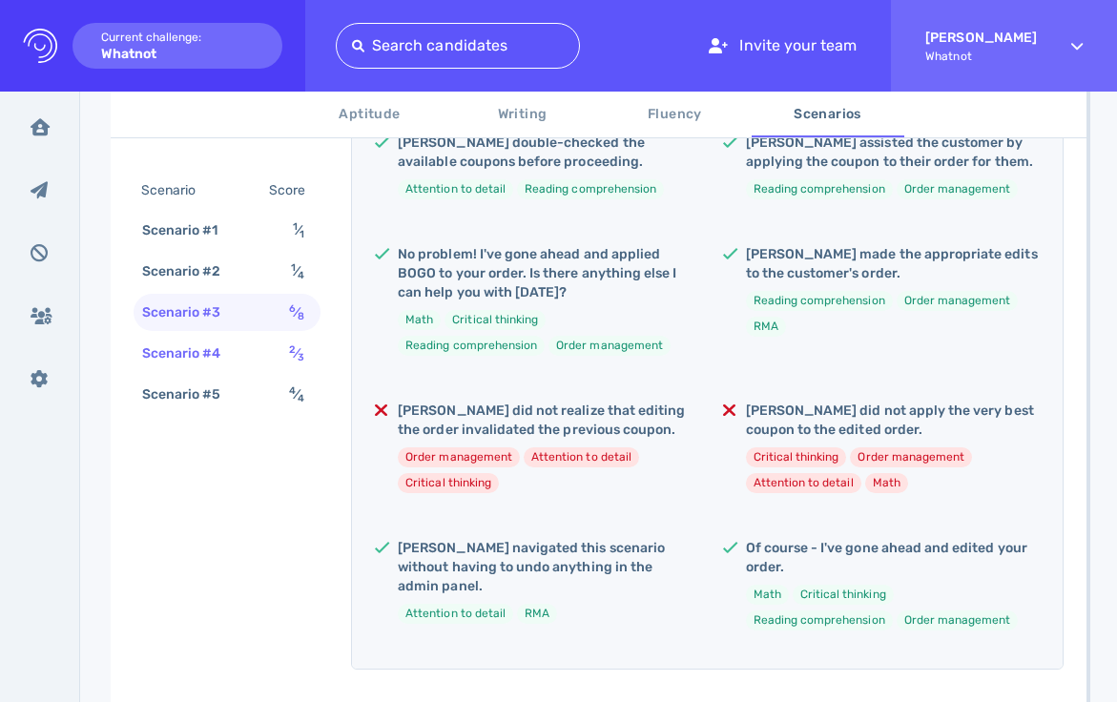
click at [216, 358] on div "Scenario #4" at bounding box center [191, 354] width 106 height 28
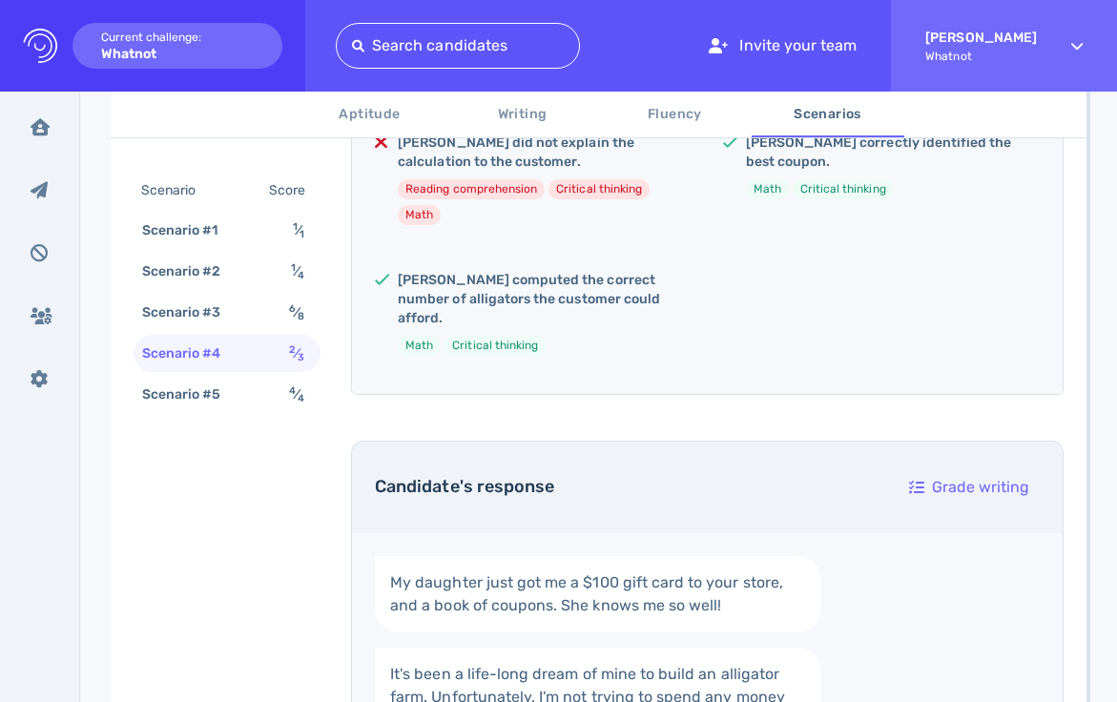
scroll to position [376, 0]
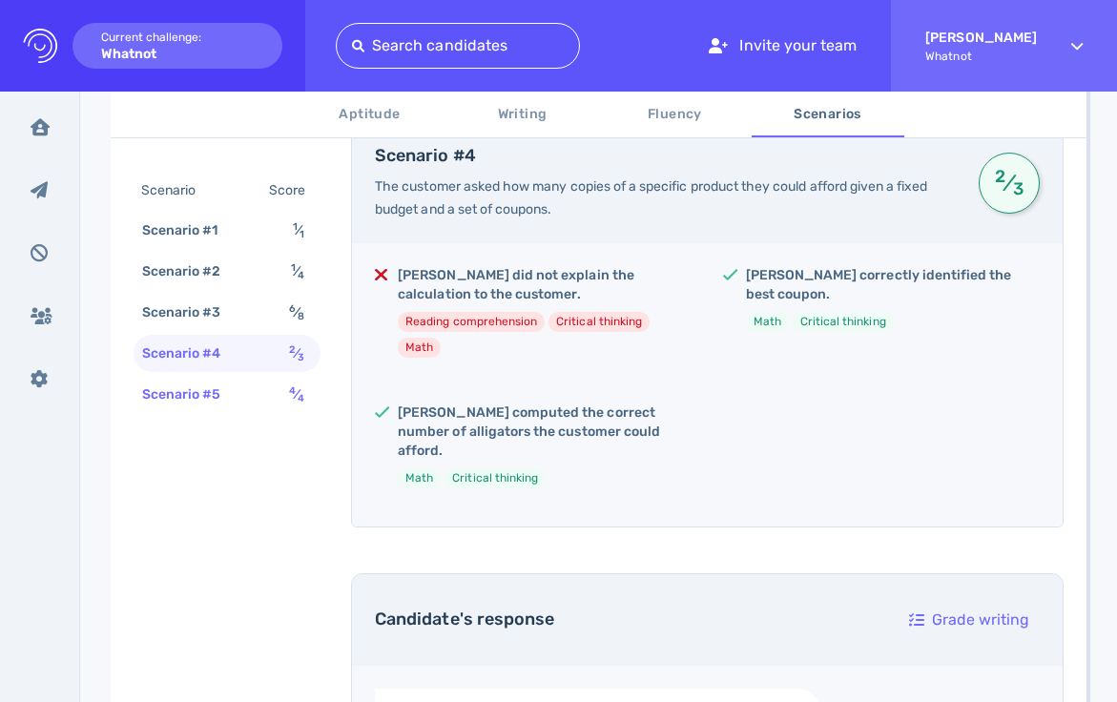
click at [199, 390] on div "Scenario #5" at bounding box center [191, 395] width 106 height 28
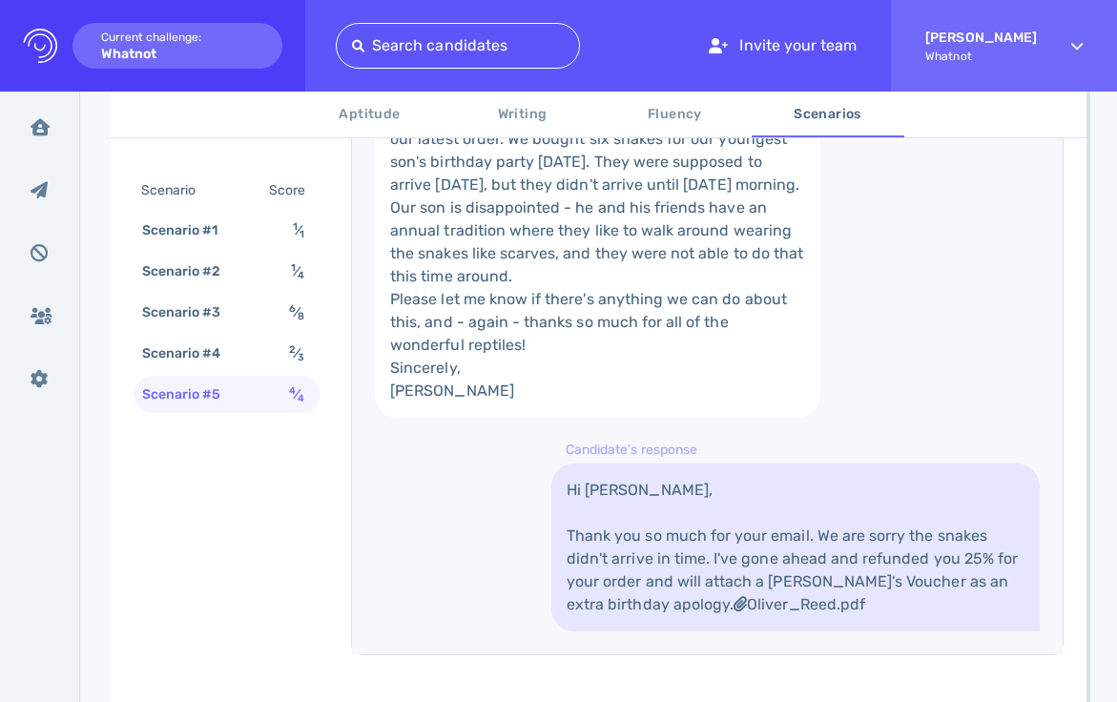
scroll to position [1360, 0]
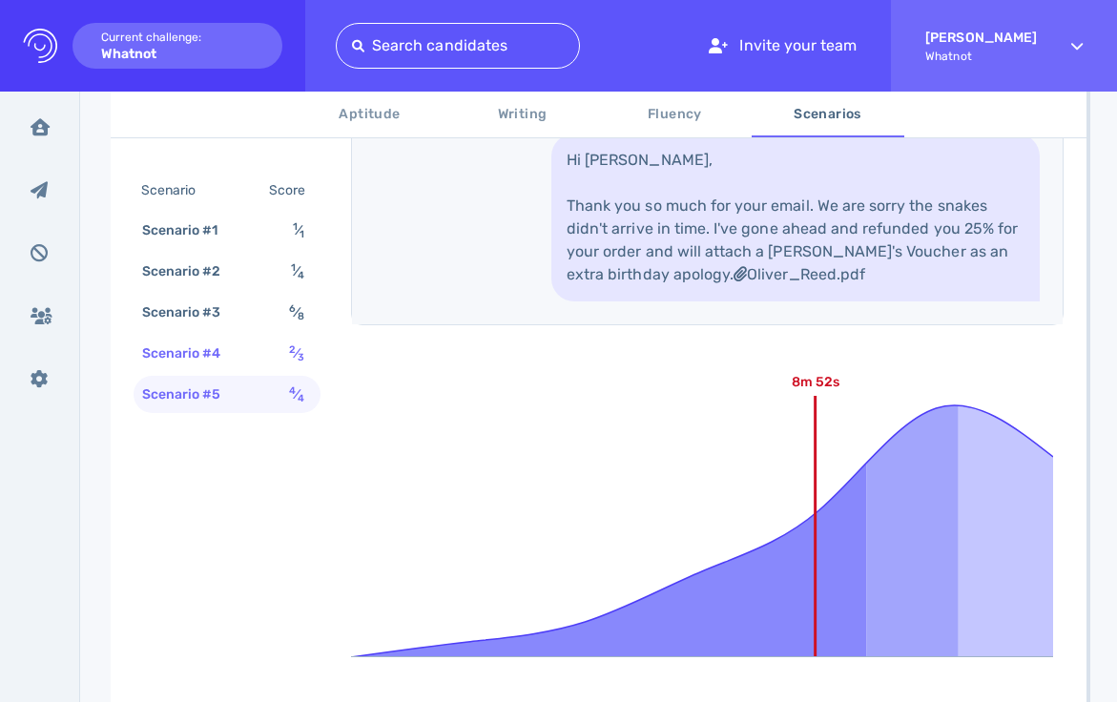
click at [217, 360] on div "Scenario #4" at bounding box center [191, 354] width 106 height 28
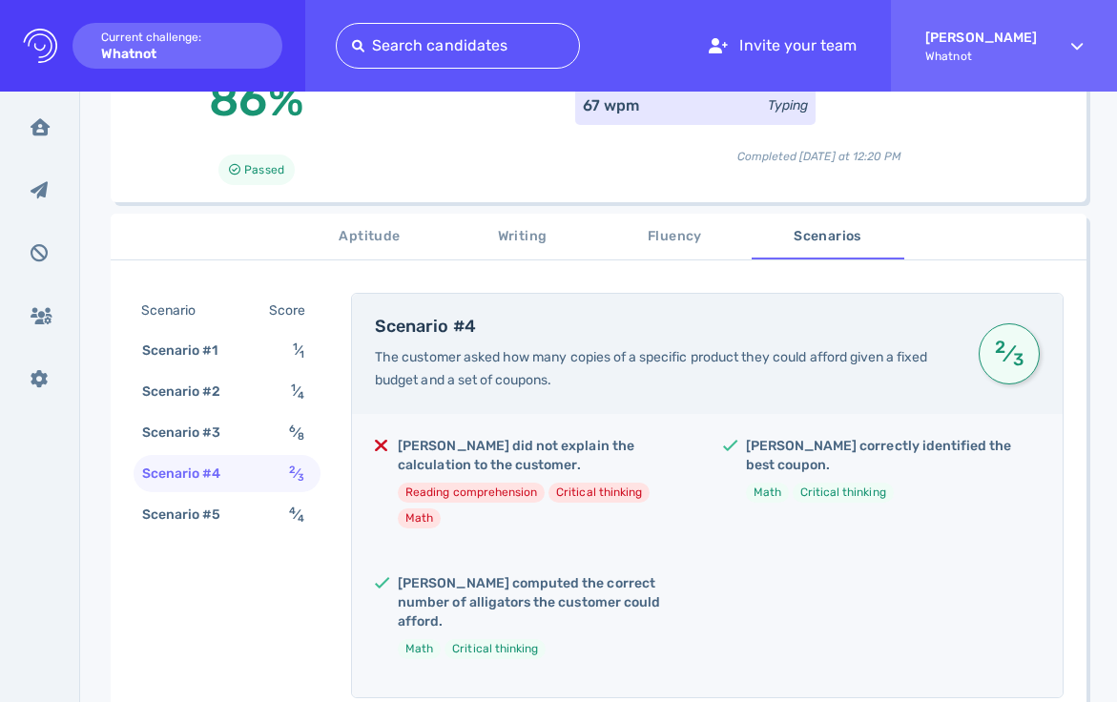
scroll to position [303, 0]
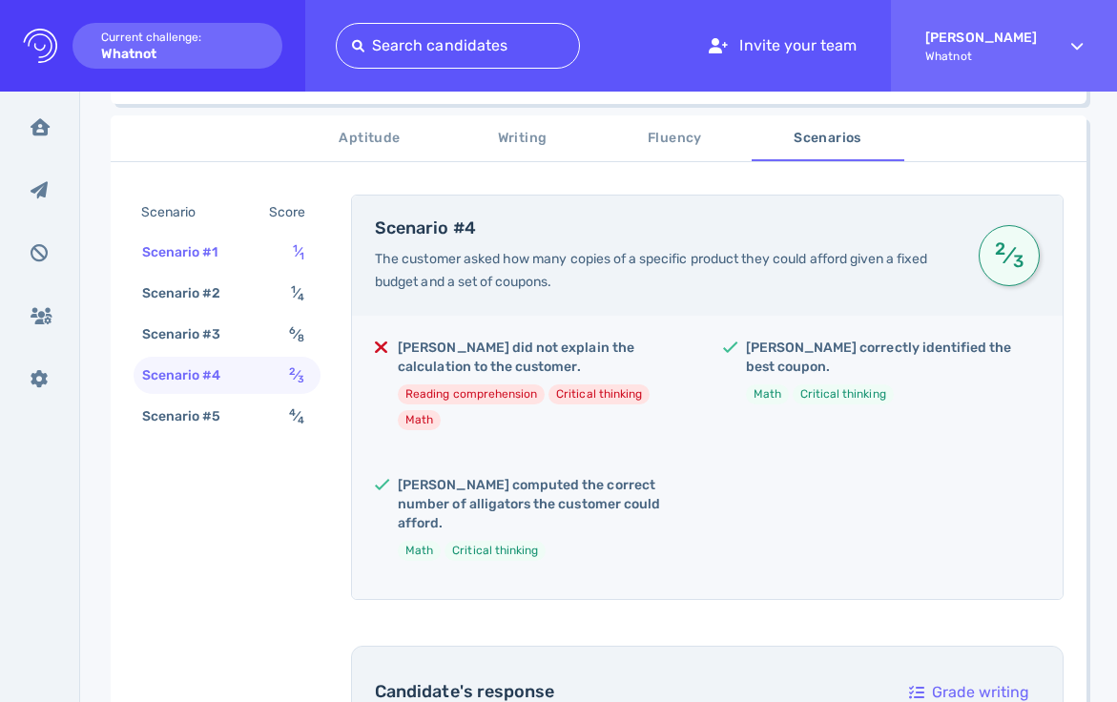
click at [254, 270] on div "Scenario #1 1 ⁄ 1" at bounding box center [227, 252] width 187 height 37
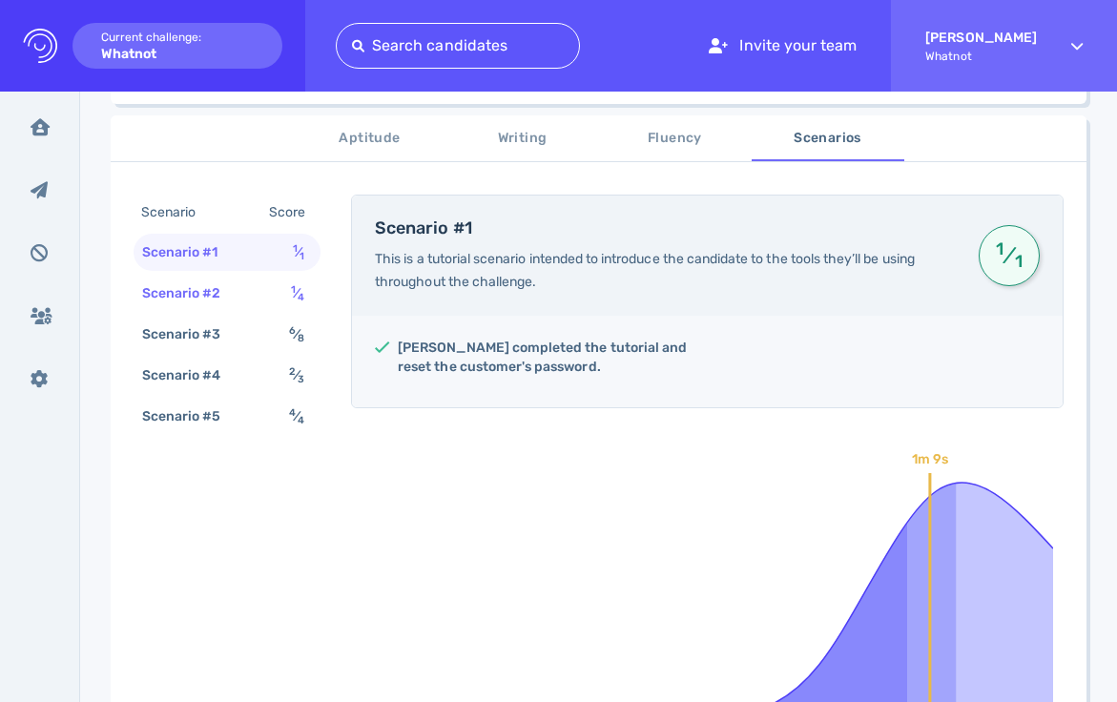
click at [265, 297] on div "Scenario #2 1 ⁄ 4" at bounding box center [227, 293] width 187 height 37
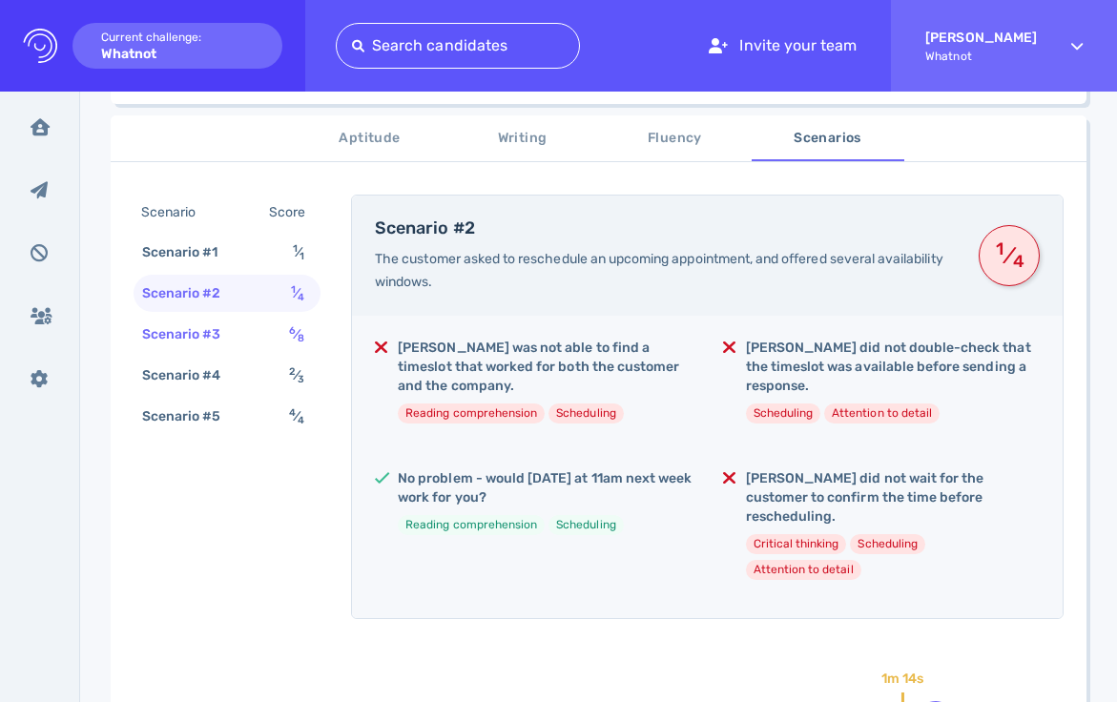
click at [262, 342] on div "Scenario #3 6 ⁄ 8" at bounding box center [227, 334] width 187 height 37
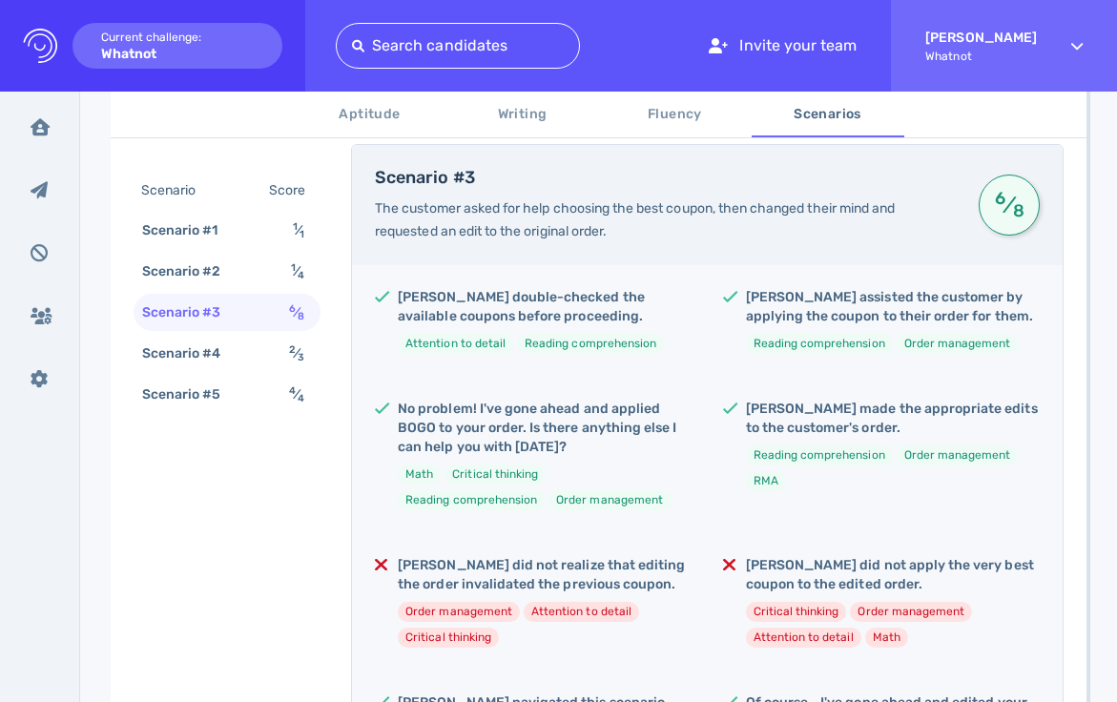
scroll to position [396, 0]
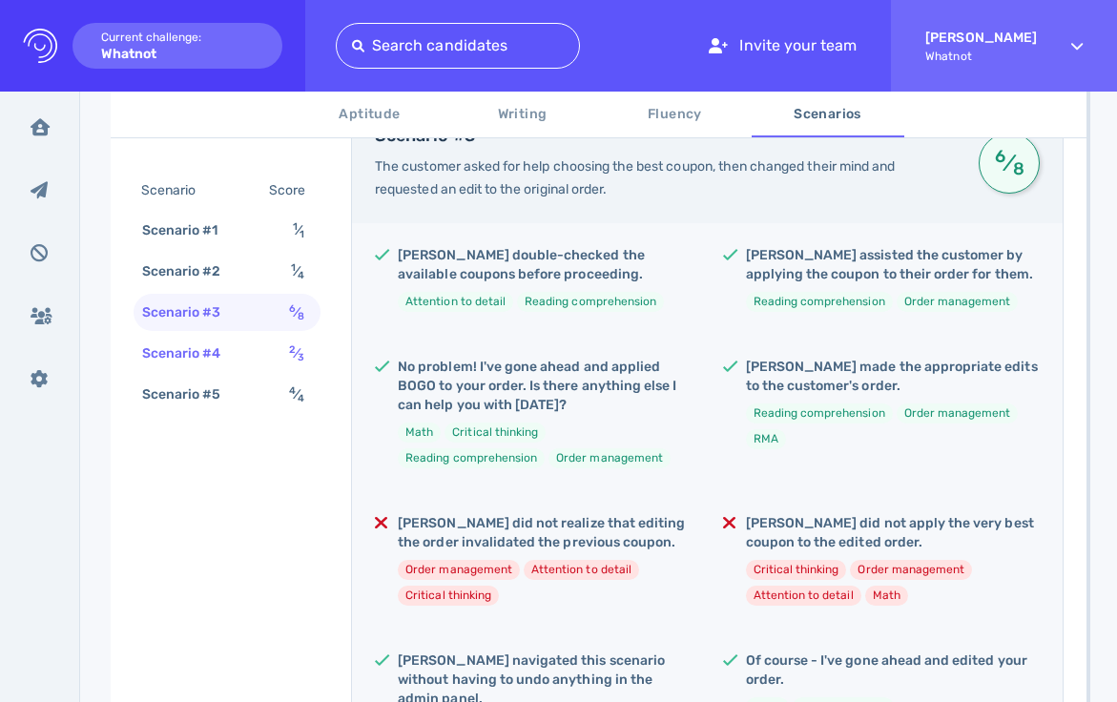
click at [250, 353] on div "Scenario #4 2 ⁄ 3" at bounding box center [227, 353] width 187 height 37
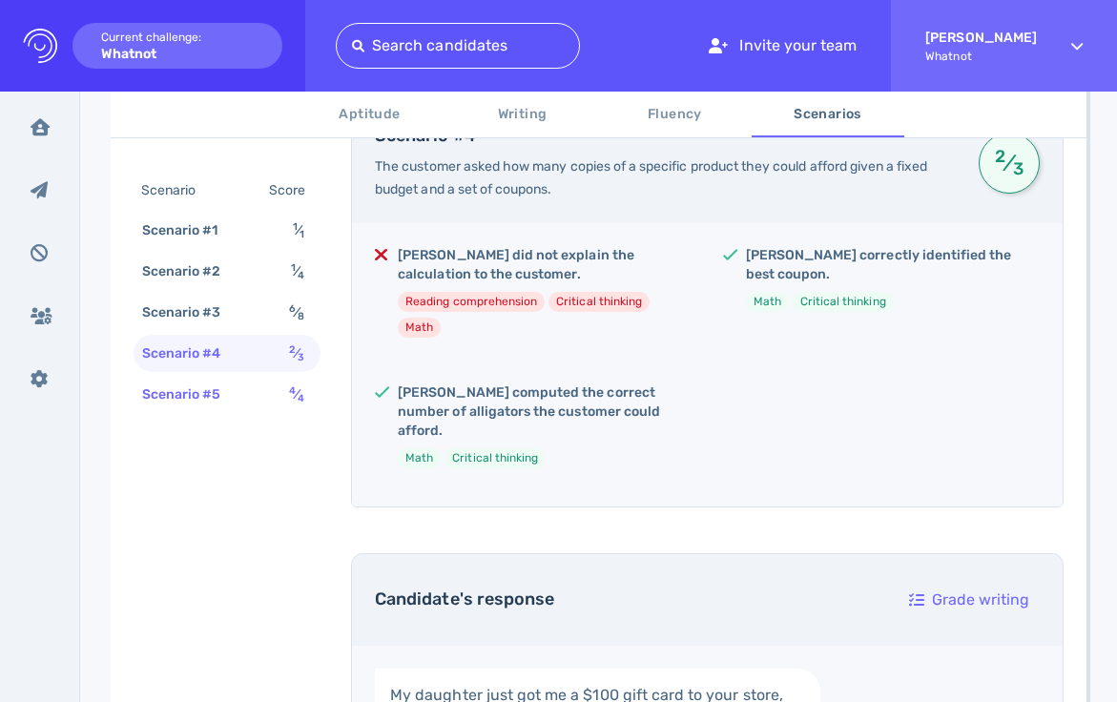
click at [248, 393] on div "Scenario #5 4 ⁄ 4" at bounding box center [227, 394] width 187 height 37
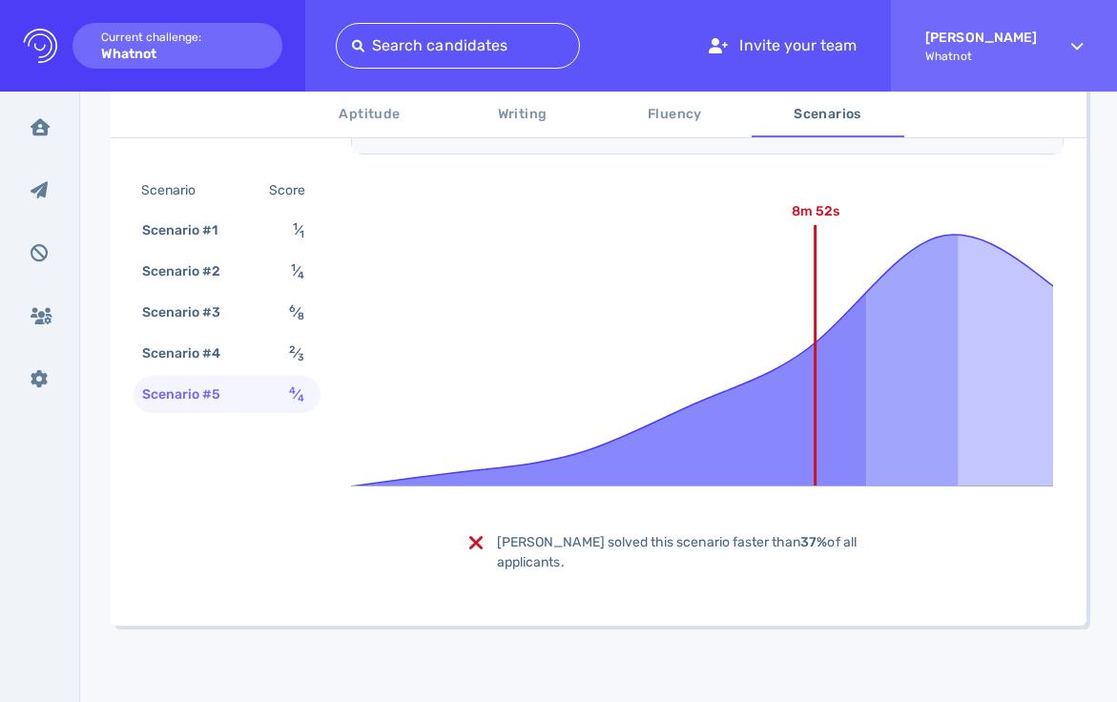
scroll to position [1811, 0]
click at [197, 352] on div "Scenario #4" at bounding box center [191, 354] width 106 height 28
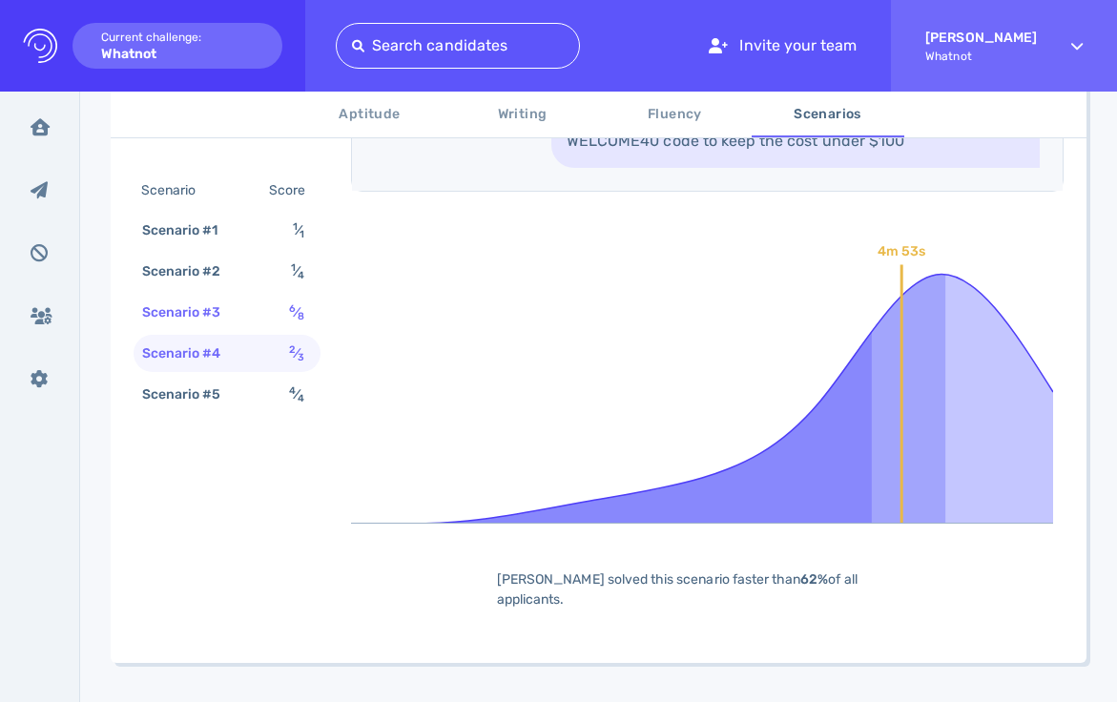
click at [221, 322] on div "Scenario #3" at bounding box center [191, 313] width 106 height 28
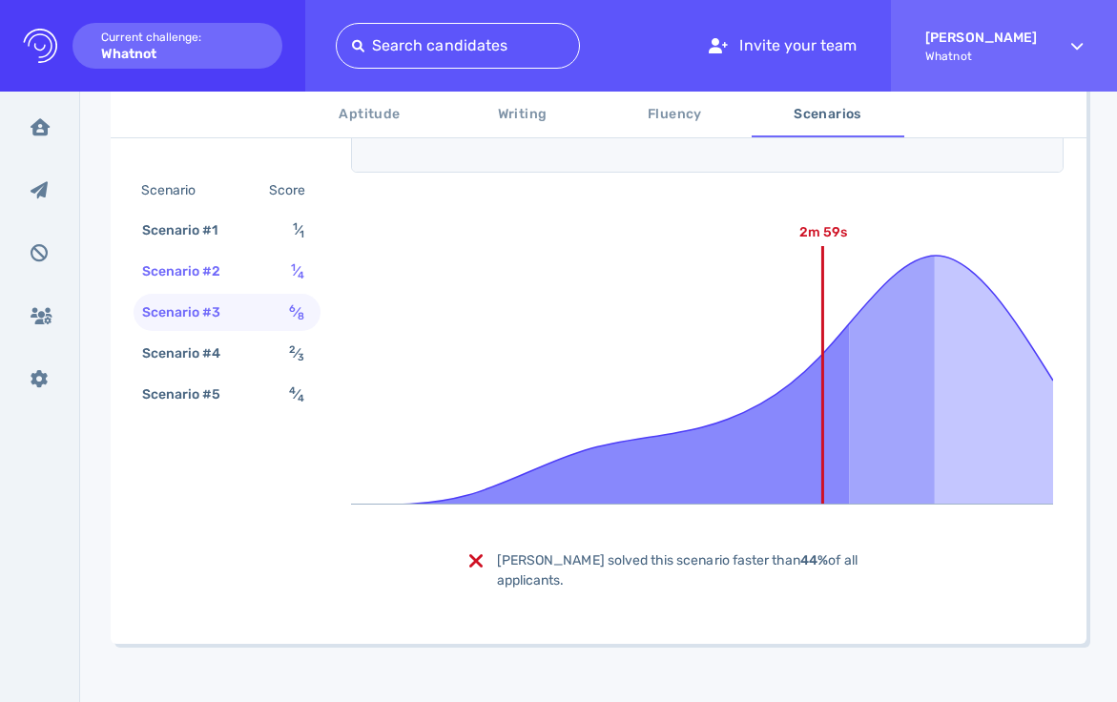
click at [226, 286] on div "Scenario #2 1 ⁄ 4" at bounding box center [227, 271] width 187 height 37
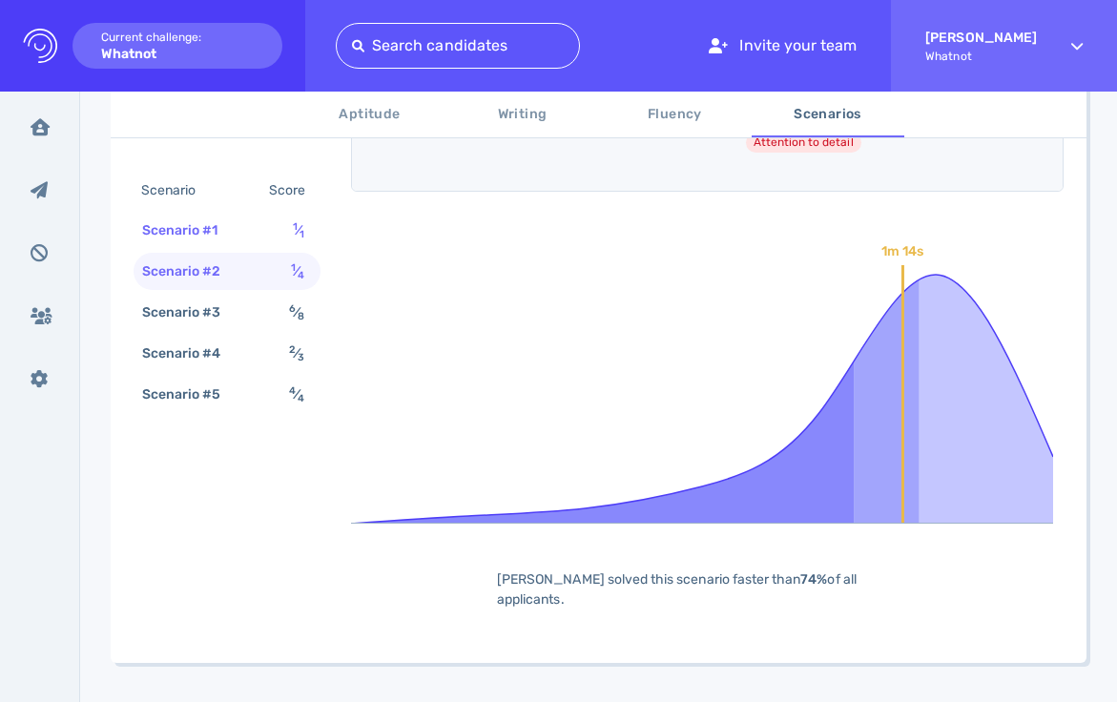
click at [231, 244] on div "Scenario #1 1 ⁄ 1" at bounding box center [227, 230] width 187 height 37
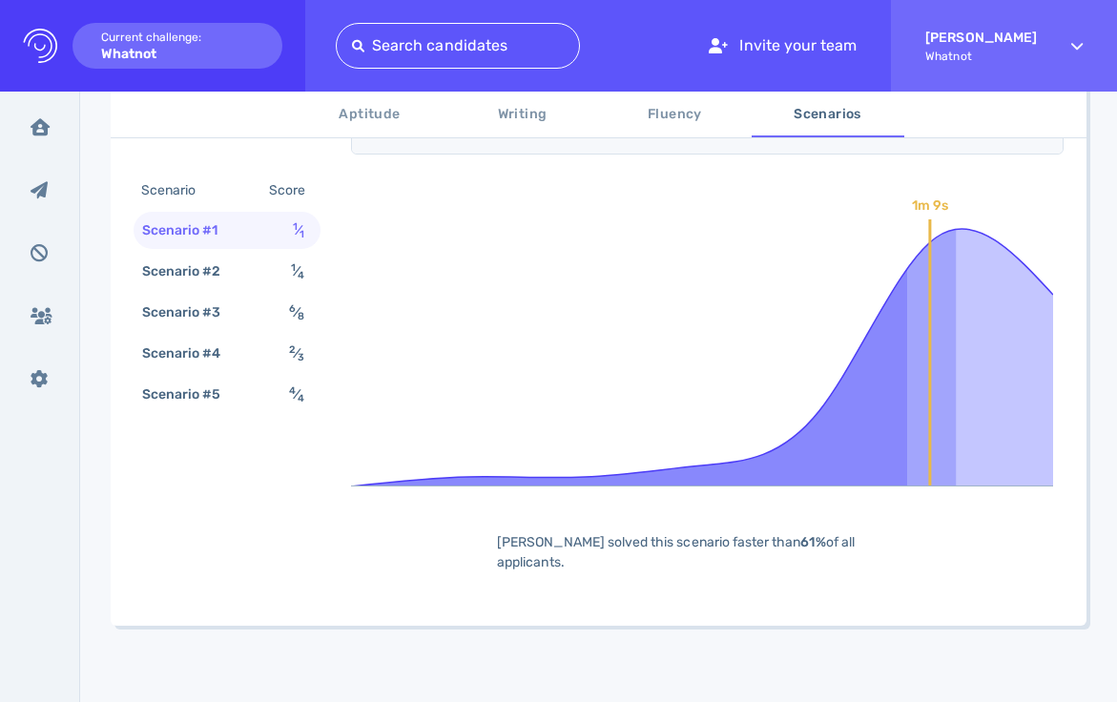
scroll to position [539, 0]
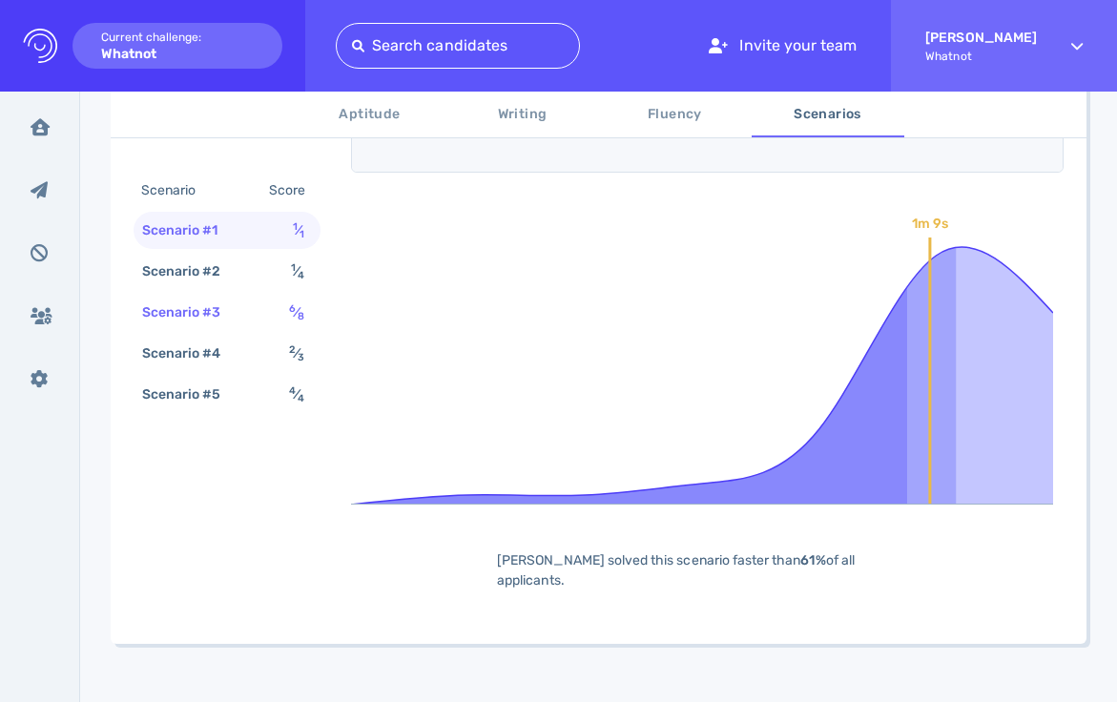
click at [225, 306] on div "Scenario #3" at bounding box center [191, 313] width 106 height 28
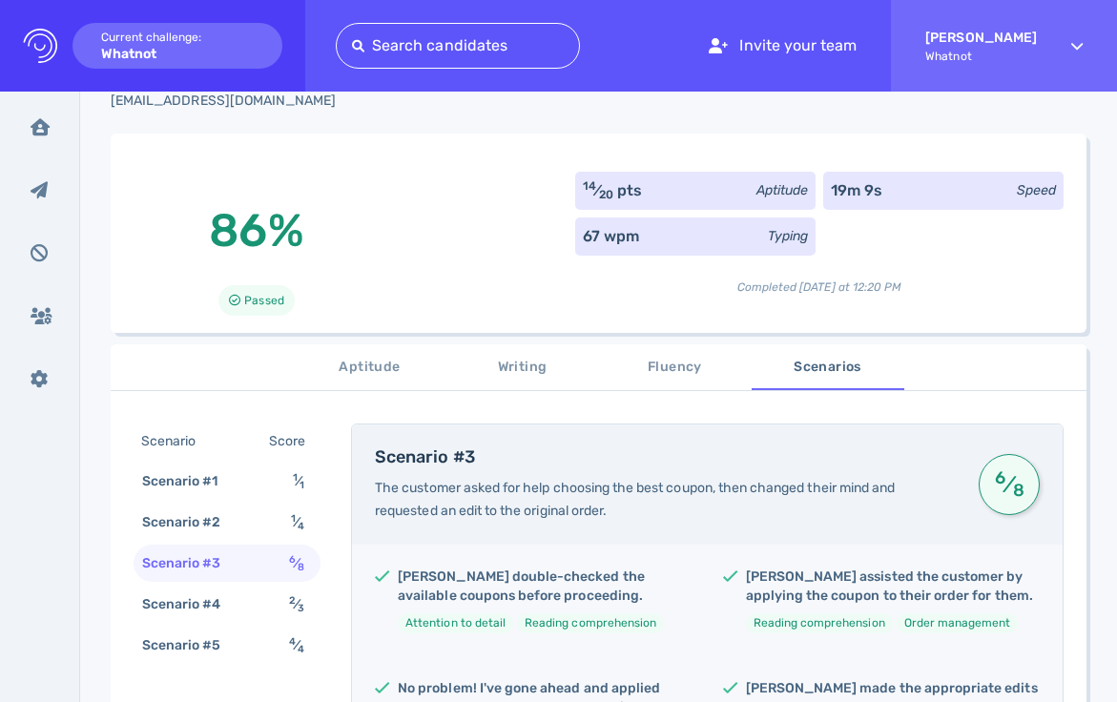
scroll to position [0, 0]
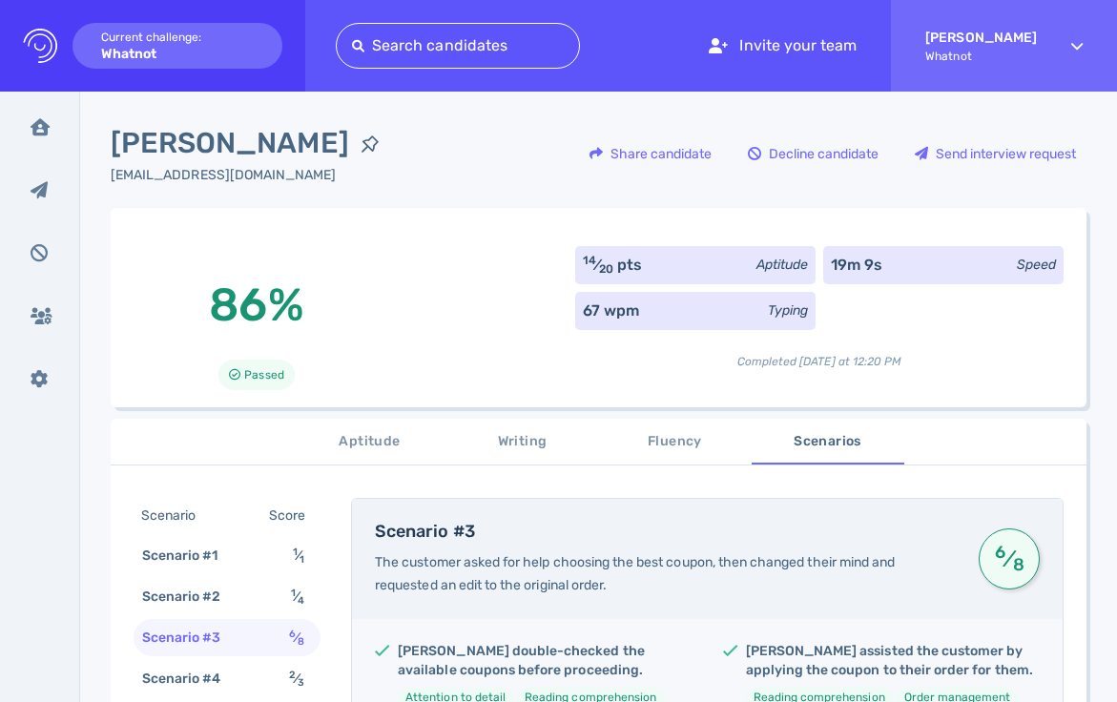
click at [340, 438] on span "Aptitude" at bounding box center [370, 442] width 130 height 24
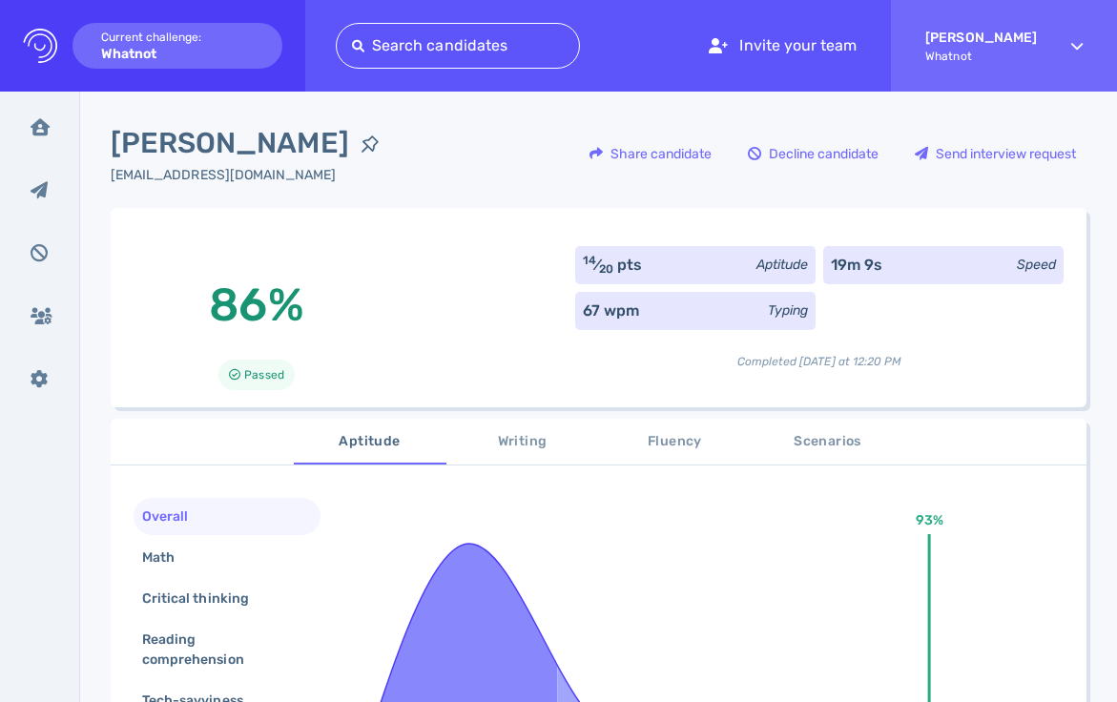
scroll to position [220, 0]
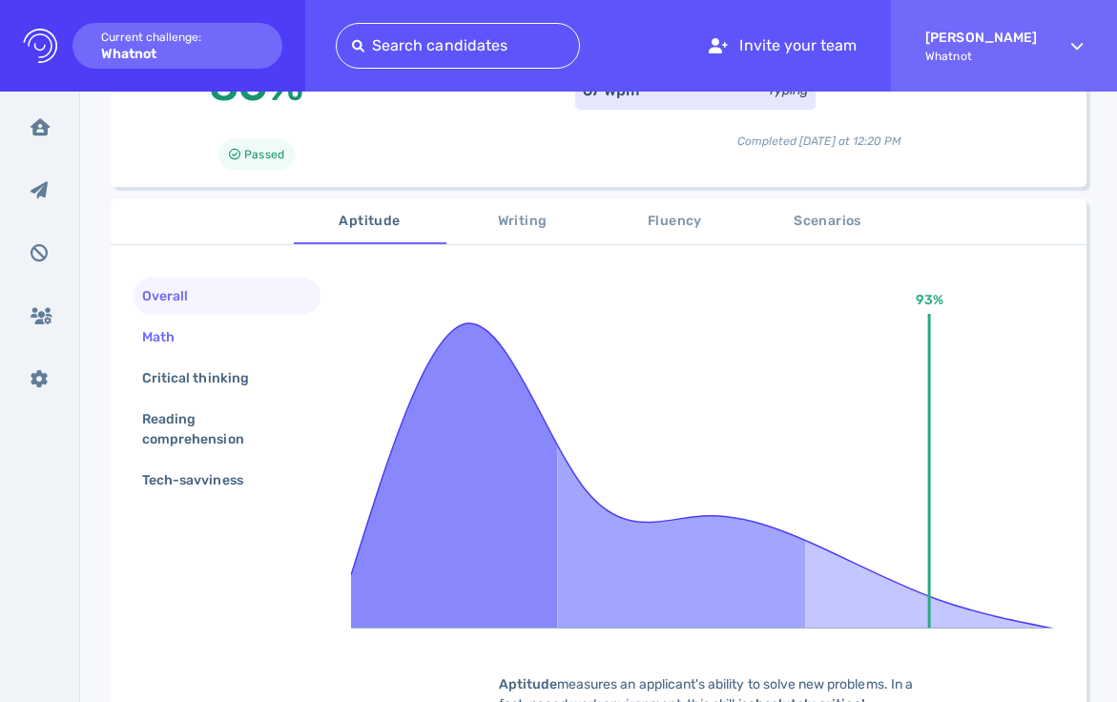
click at [215, 350] on div "Math" at bounding box center [227, 337] width 187 height 37
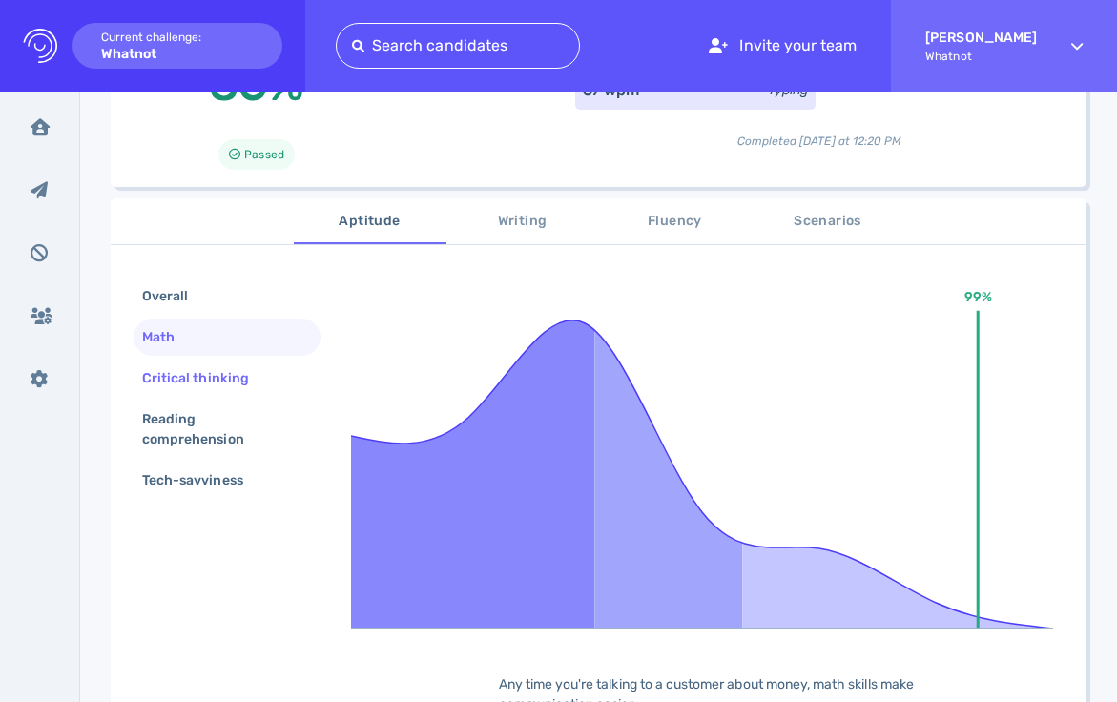
click at [206, 375] on div "Critical thinking" at bounding box center [205, 378] width 134 height 28
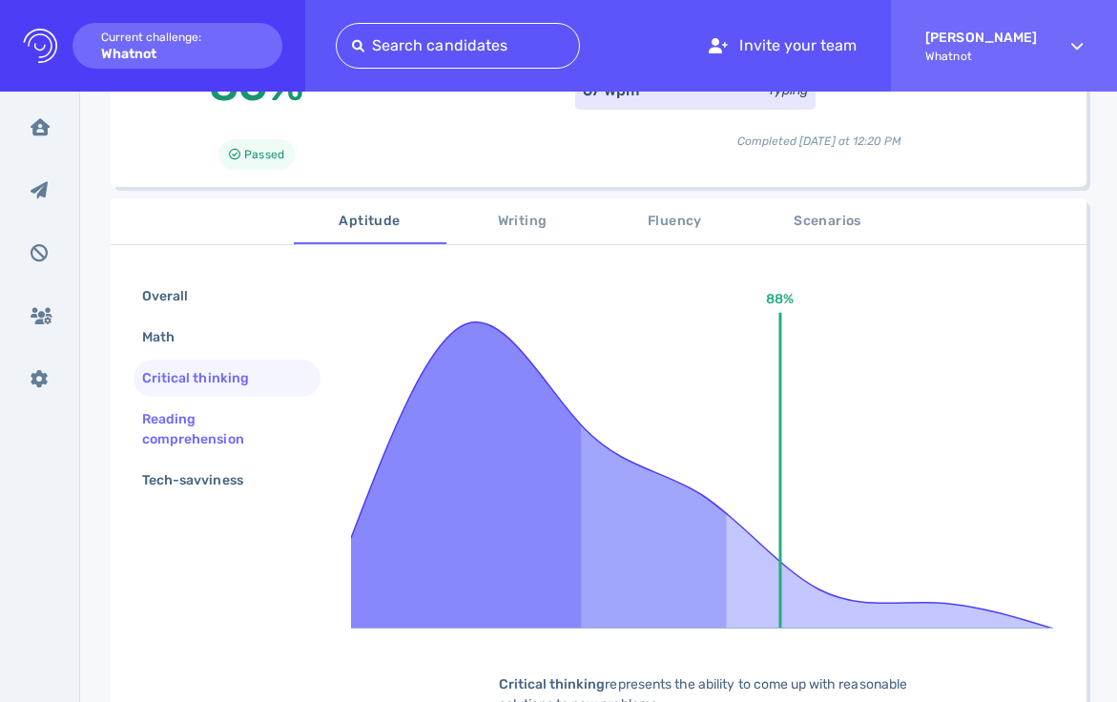
click at [210, 424] on div "Reading comprehension" at bounding box center [219, 429] width 162 height 48
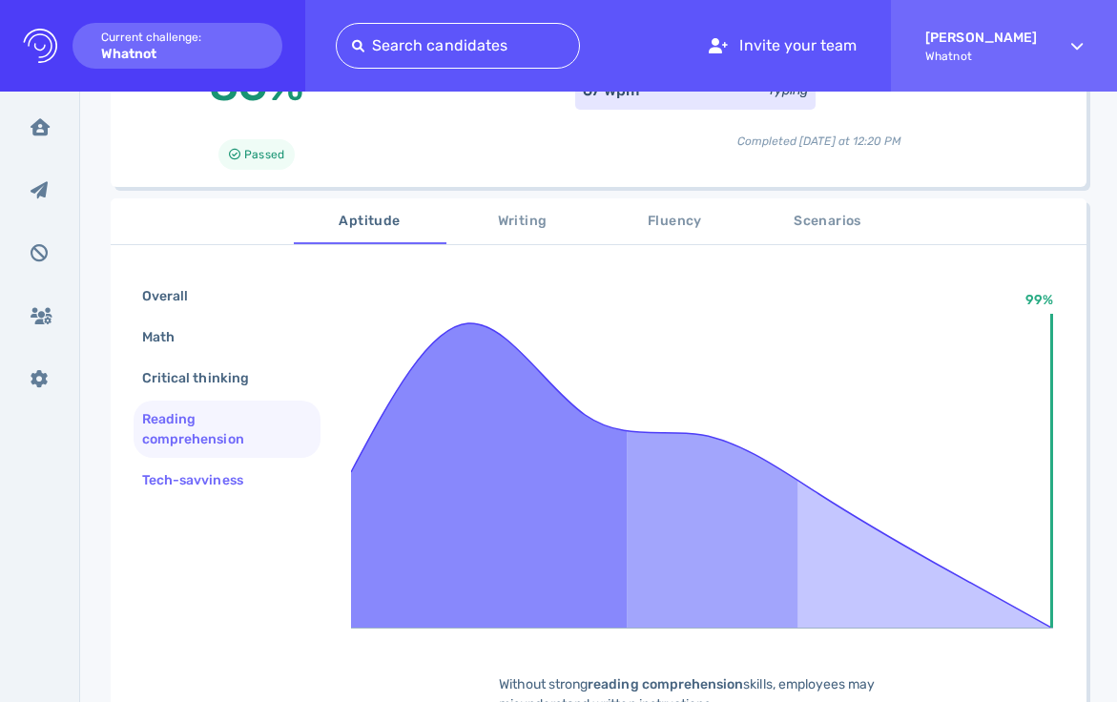
click at [196, 479] on div "Tech-savviness" at bounding box center [202, 480] width 128 height 28
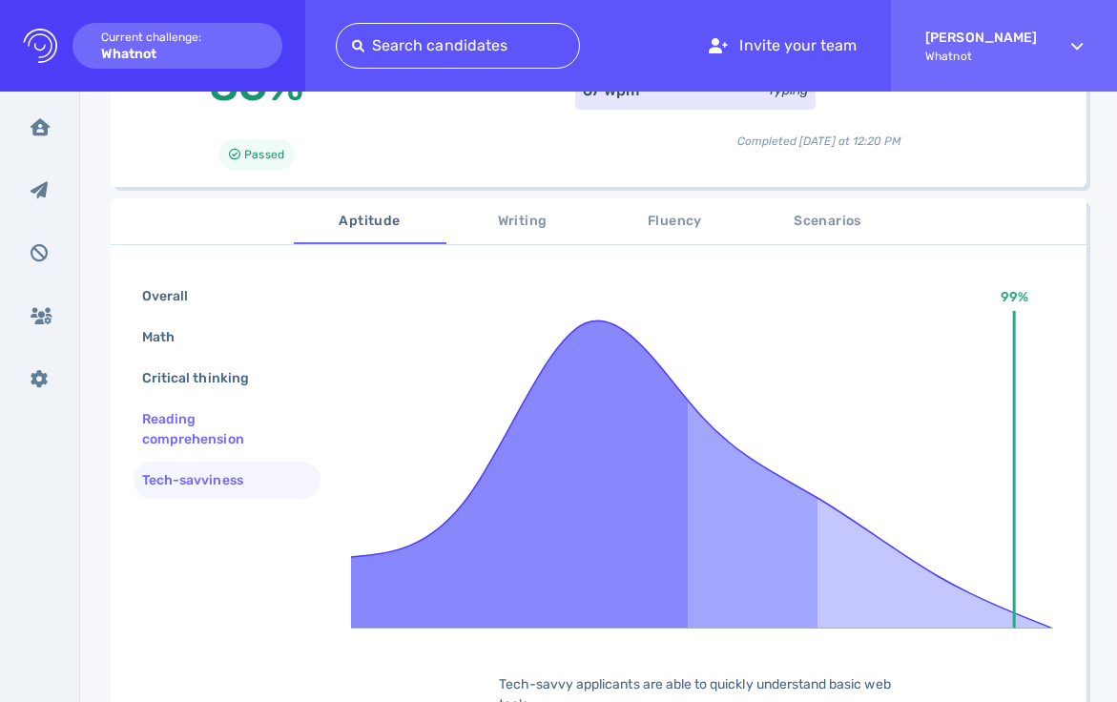
click at [208, 447] on div "Reading comprehension" at bounding box center [219, 429] width 162 height 48
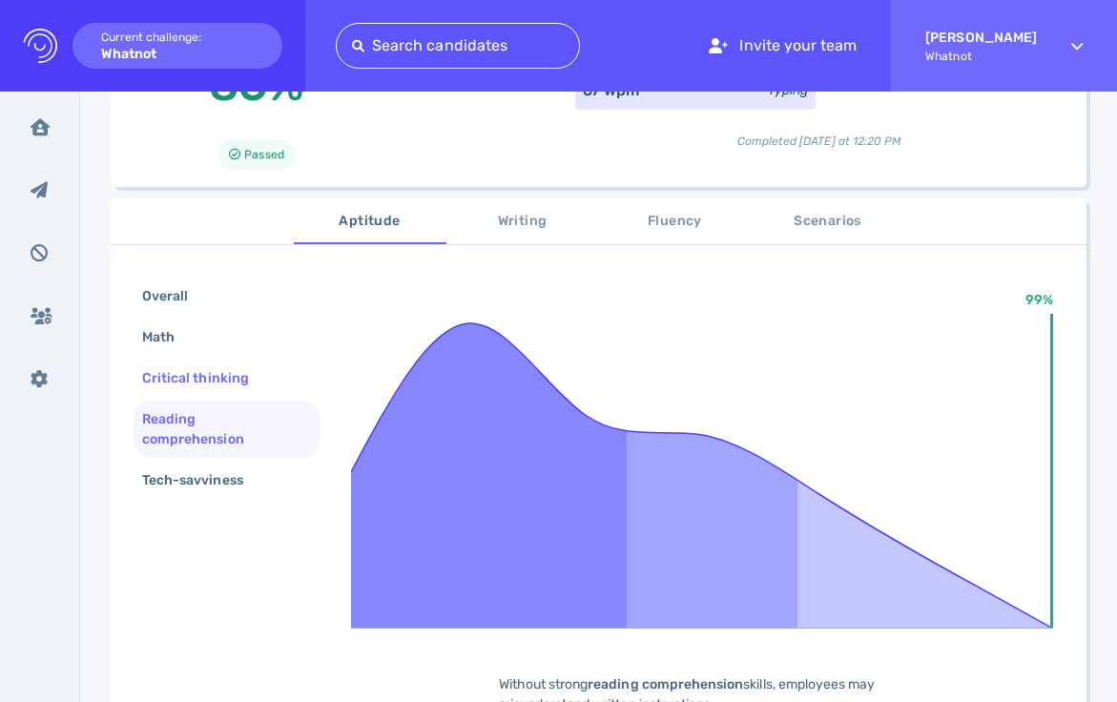
click at [198, 382] on div "Critical thinking" at bounding box center [205, 378] width 134 height 28
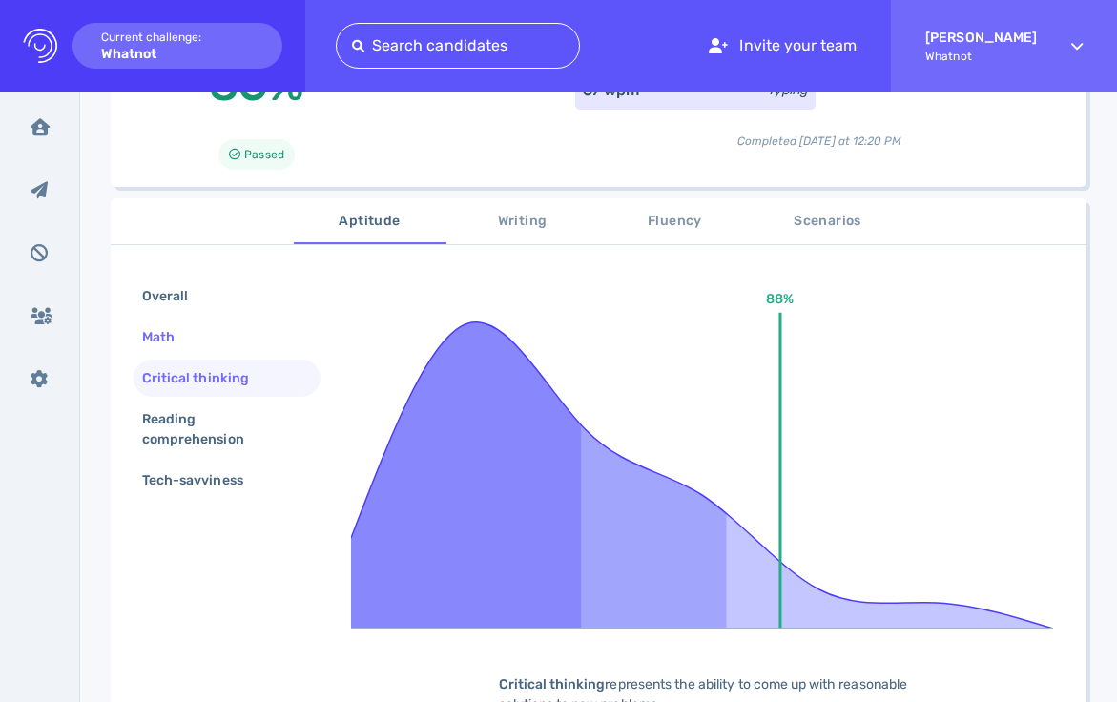
click at [170, 335] on div "Math" at bounding box center [167, 337] width 59 height 28
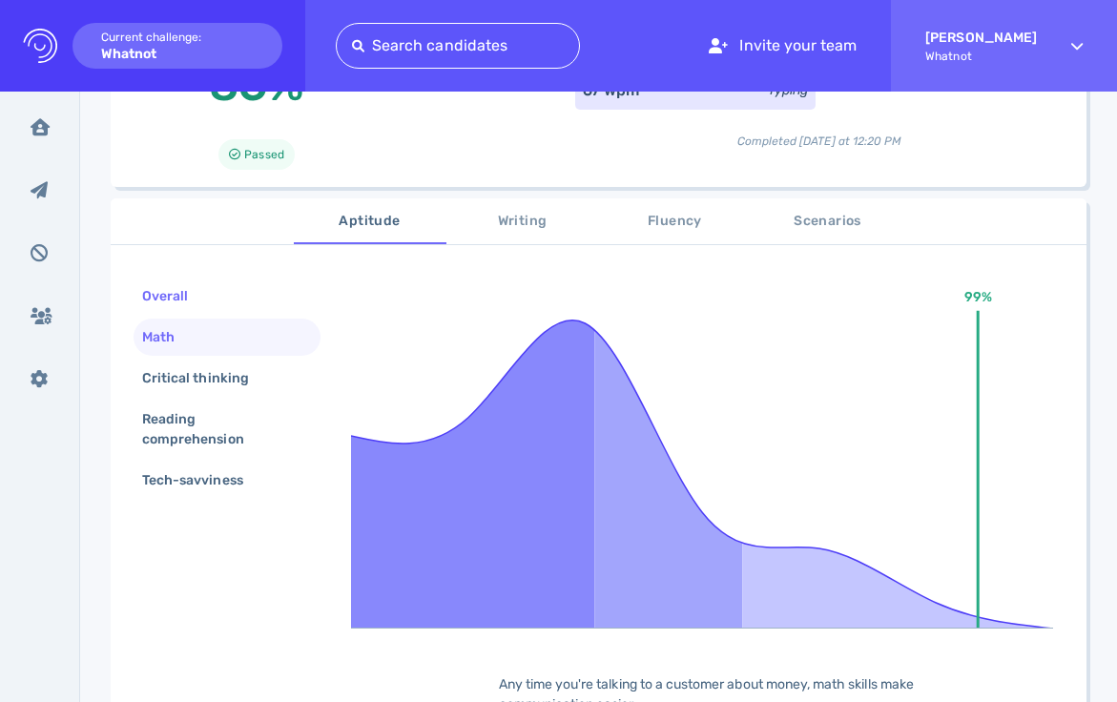
click at [168, 305] on div "Overall" at bounding box center [174, 296] width 72 height 28
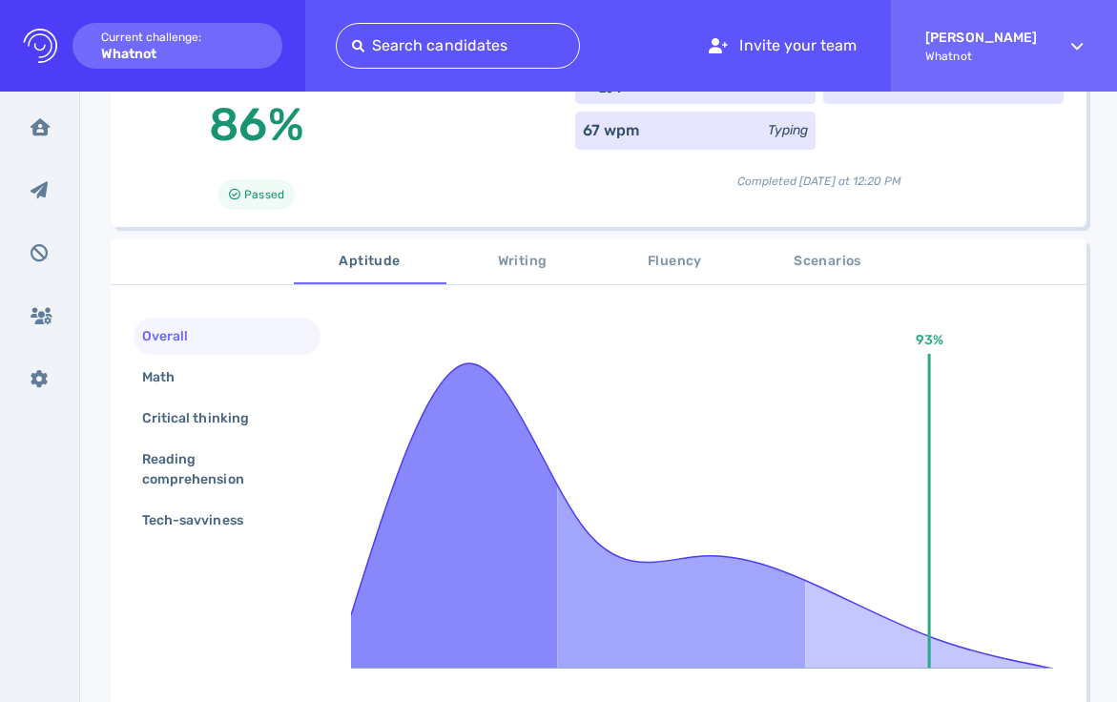
scroll to position [192, 0]
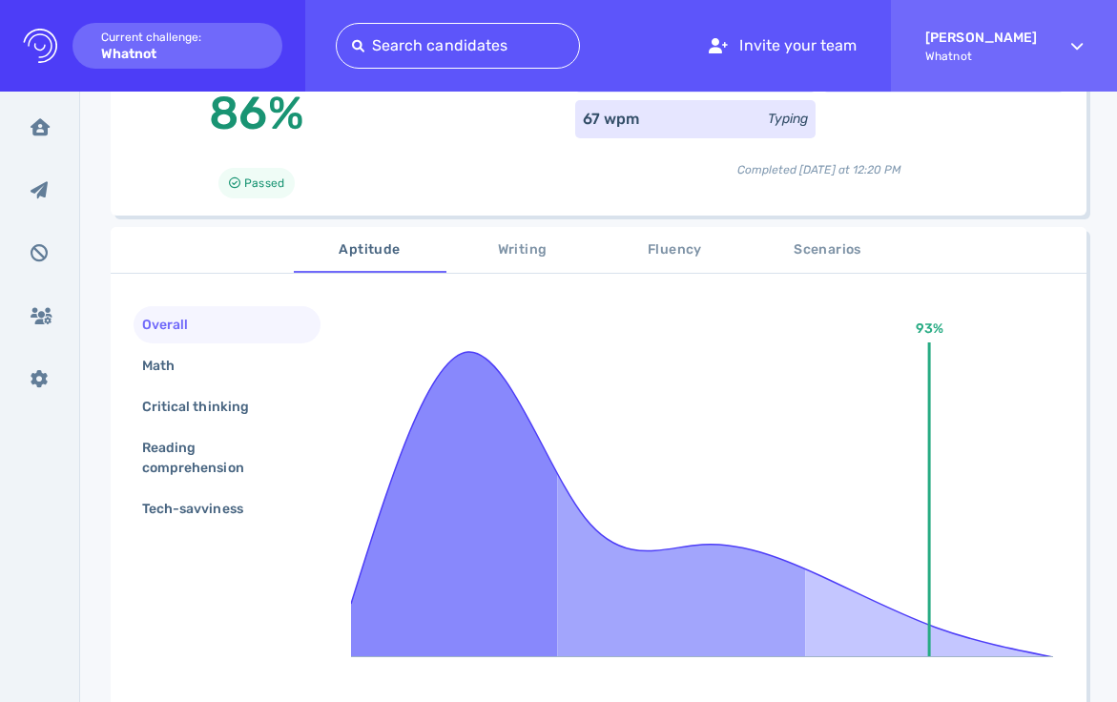
click at [505, 248] on span "Writing" at bounding box center [523, 250] width 130 height 24
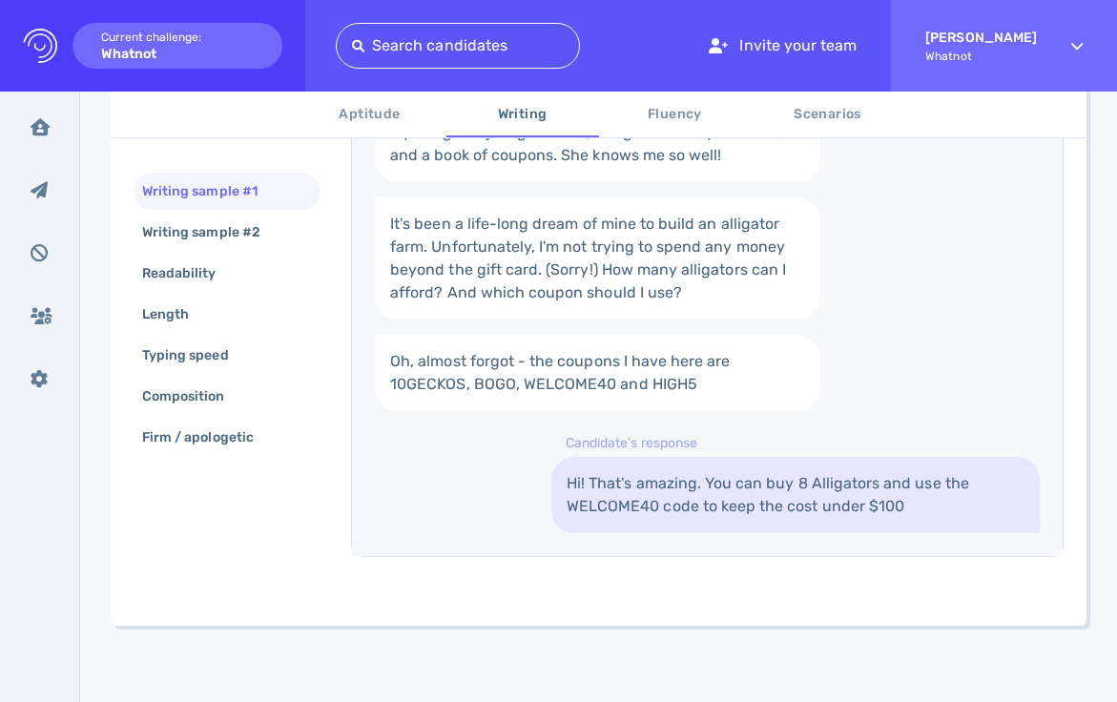
scroll to position [0, 0]
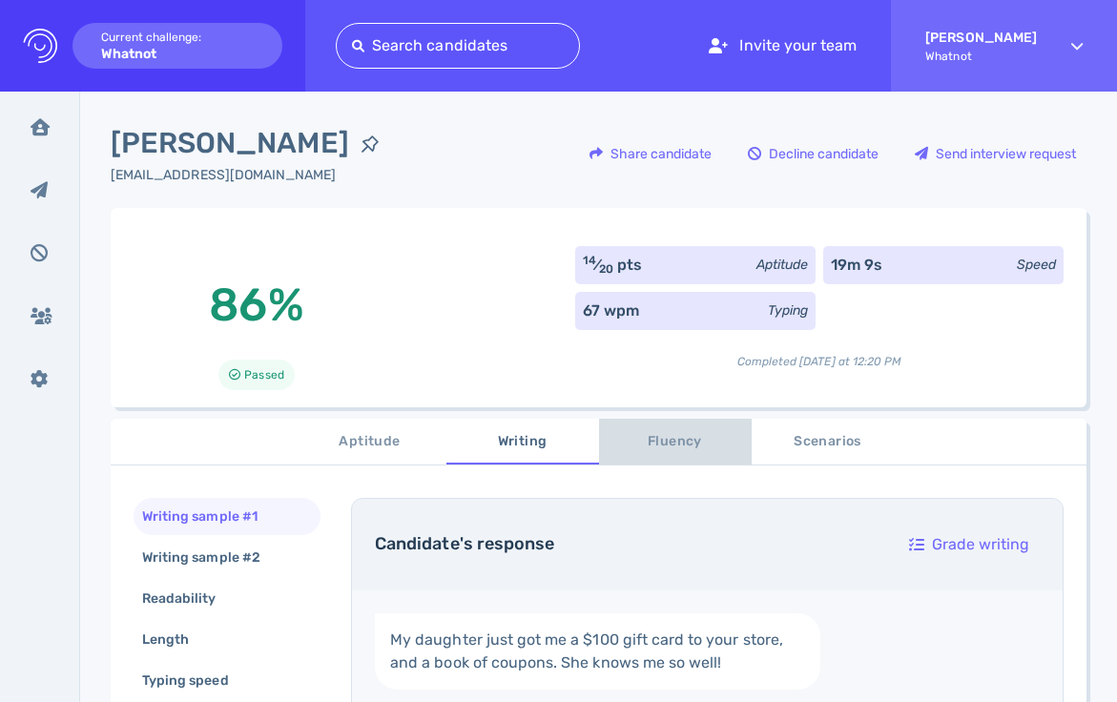
click at [640, 443] on span "Fluency" at bounding box center [675, 442] width 130 height 24
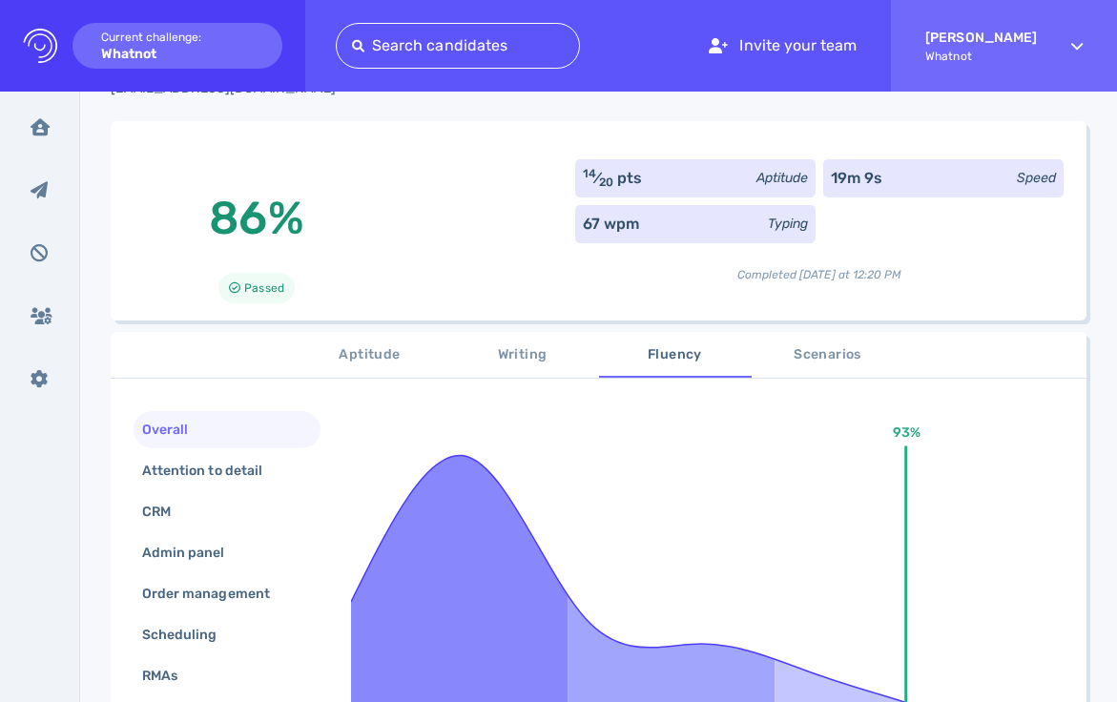
scroll to position [185, 0]
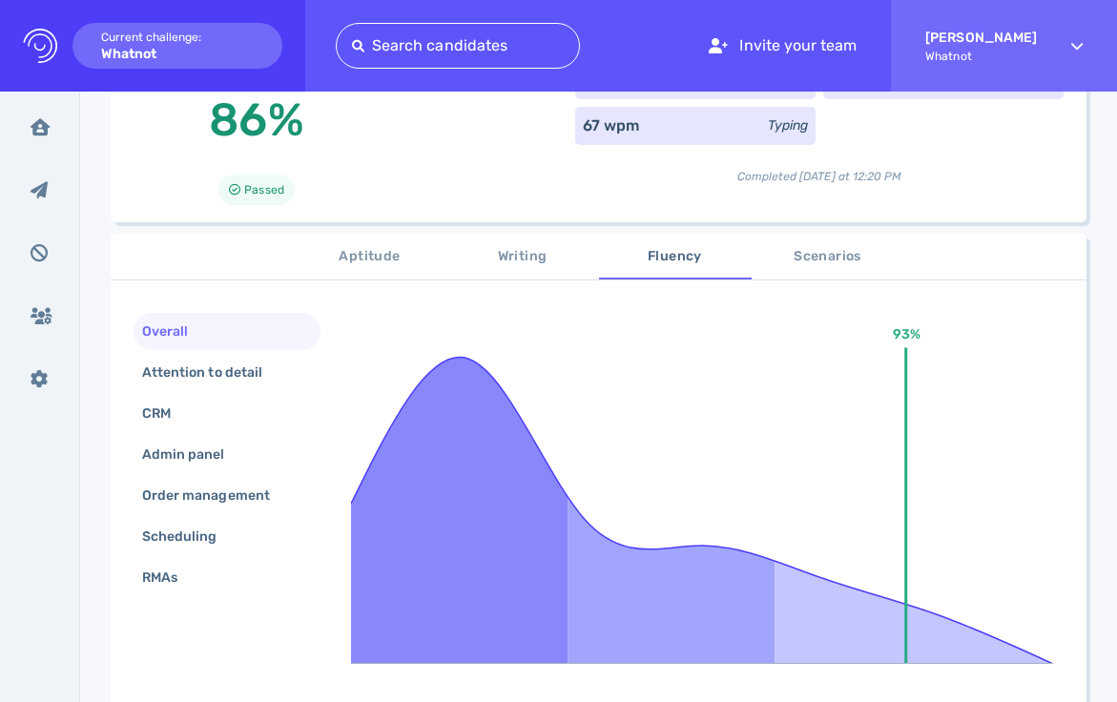
click at [509, 248] on span "Writing" at bounding box center [523, 257] width 130 height 24
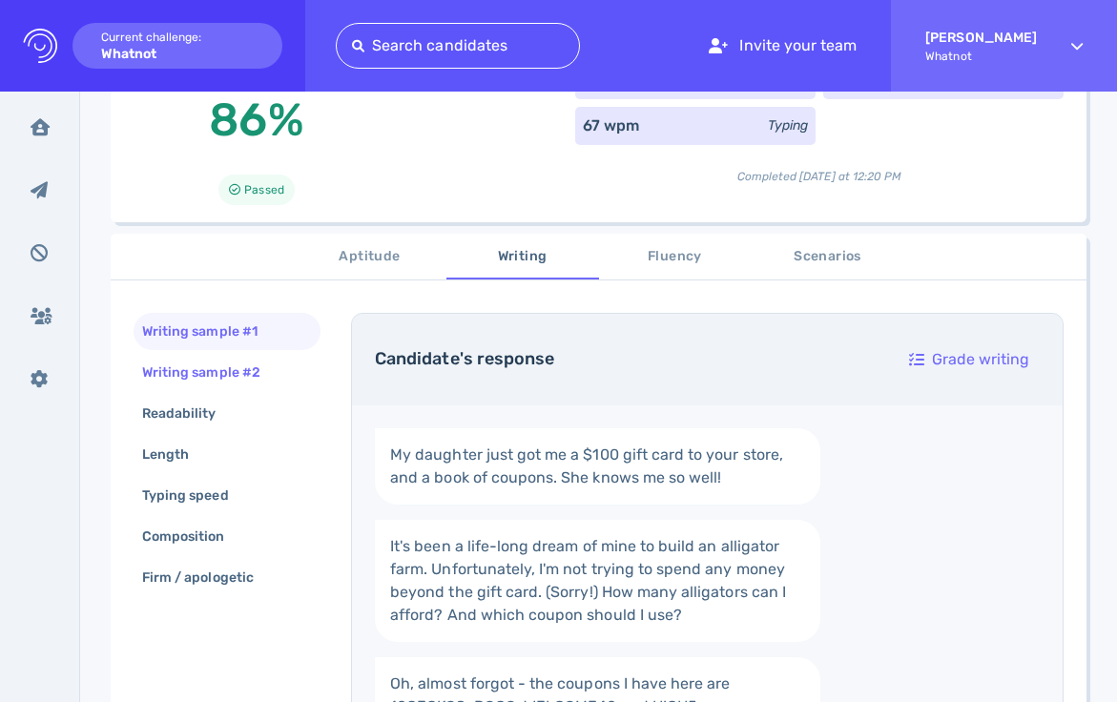
click at [247, 368] on div "Writing sample #2" at bounding box center [210, 373] width 145 height 28
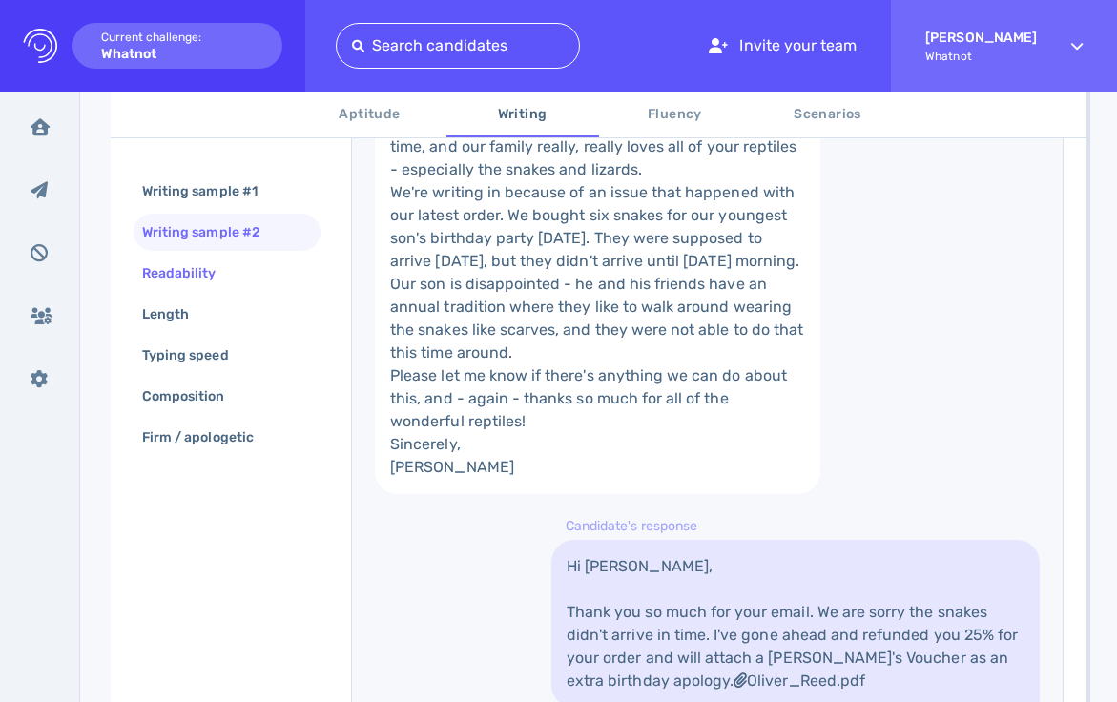
click at [191, 274] on div "Readability" at bounding box center [188, 273] width 101 height 28
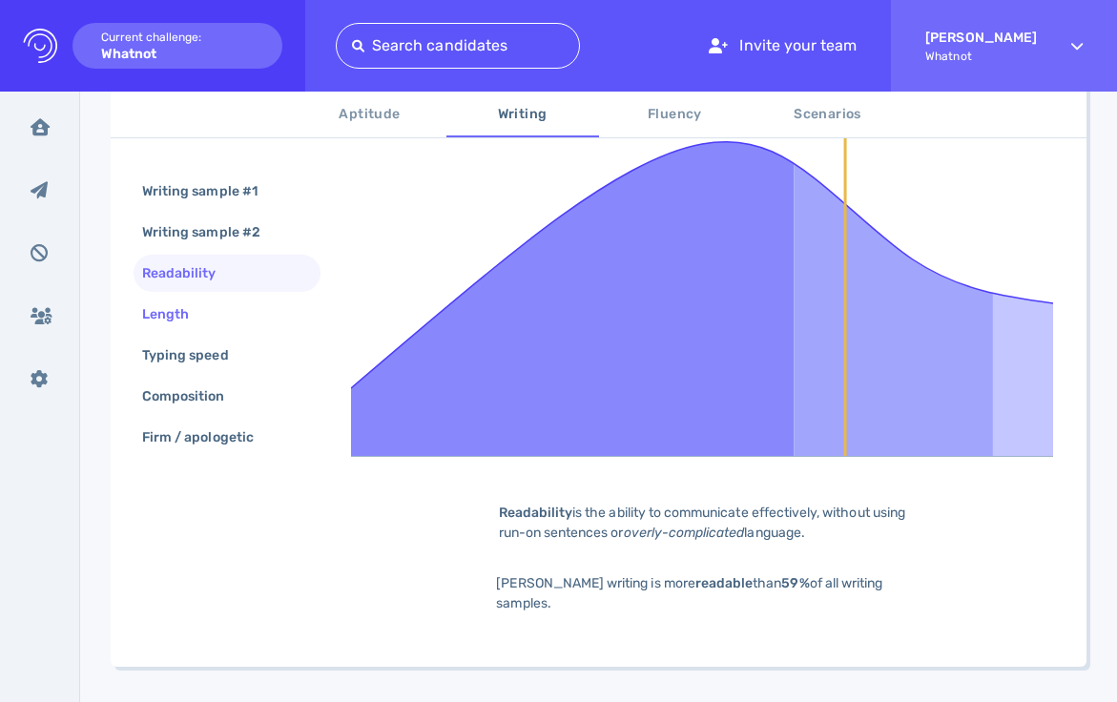
scroll to position [303, 0]
